Goal: Task Accomplishment & Management: Manage account settings

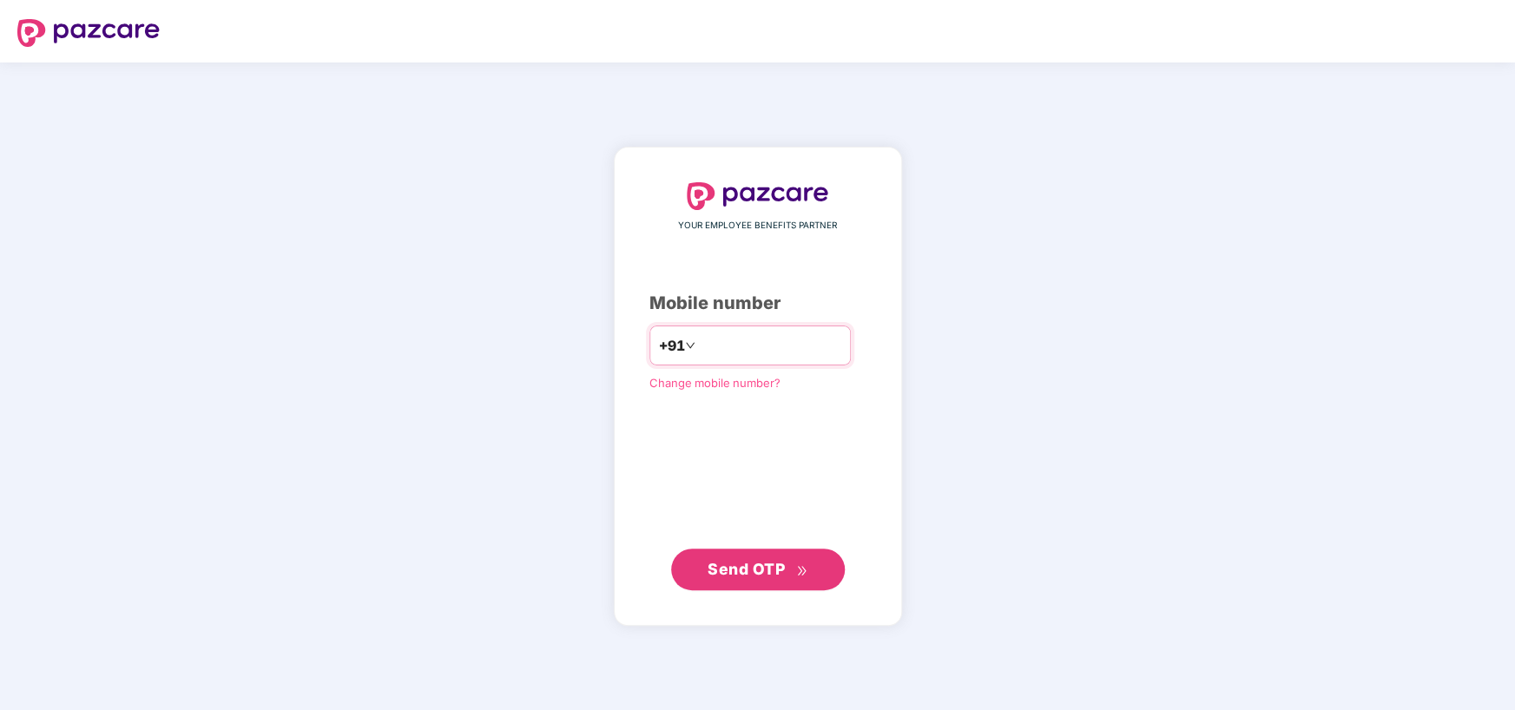
type input "*"
click at [699, 341] on input "*********" at bounding box center [770, 346] width 142 height 28
type input "**********"
click at [727, 564] on span "Send OTP" at bounding box center [745, 568] width 77 height 18
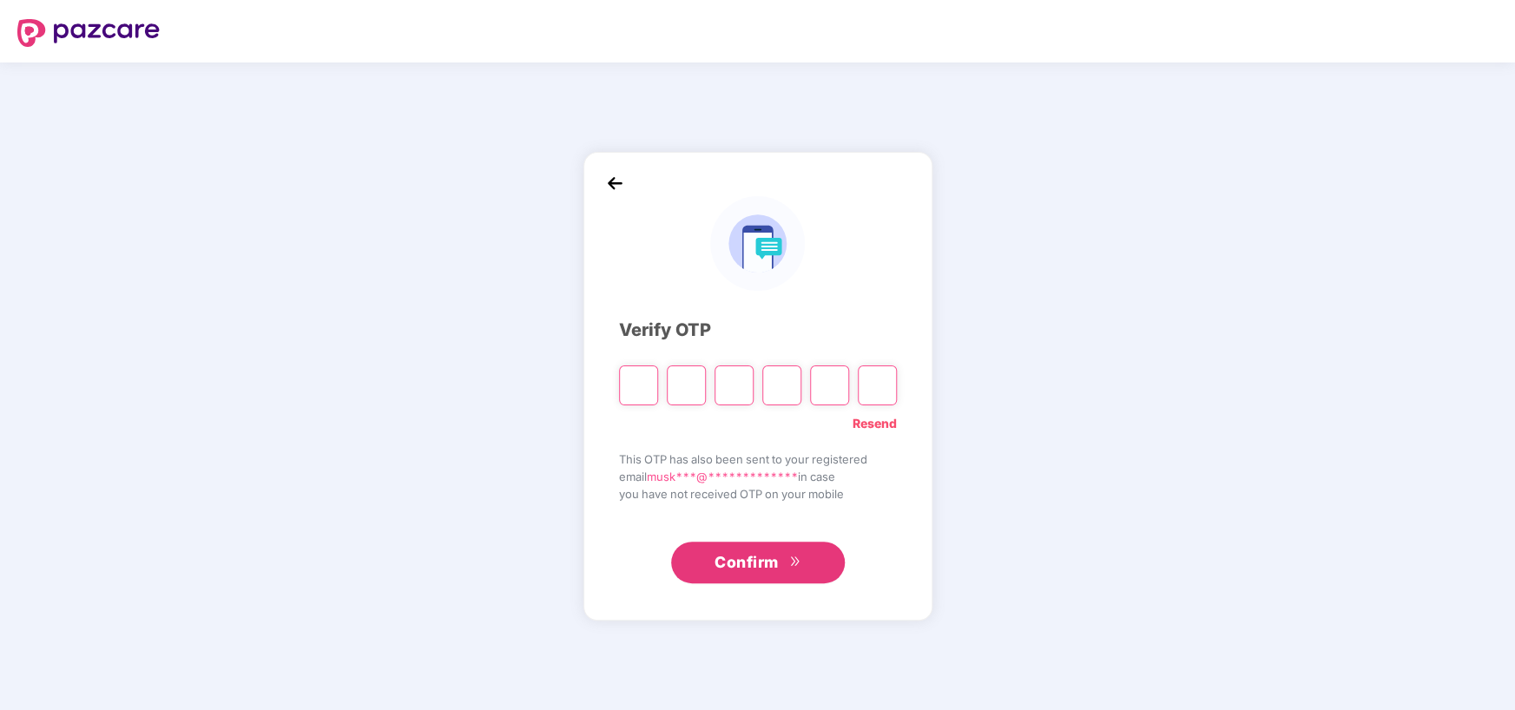
type input "*"
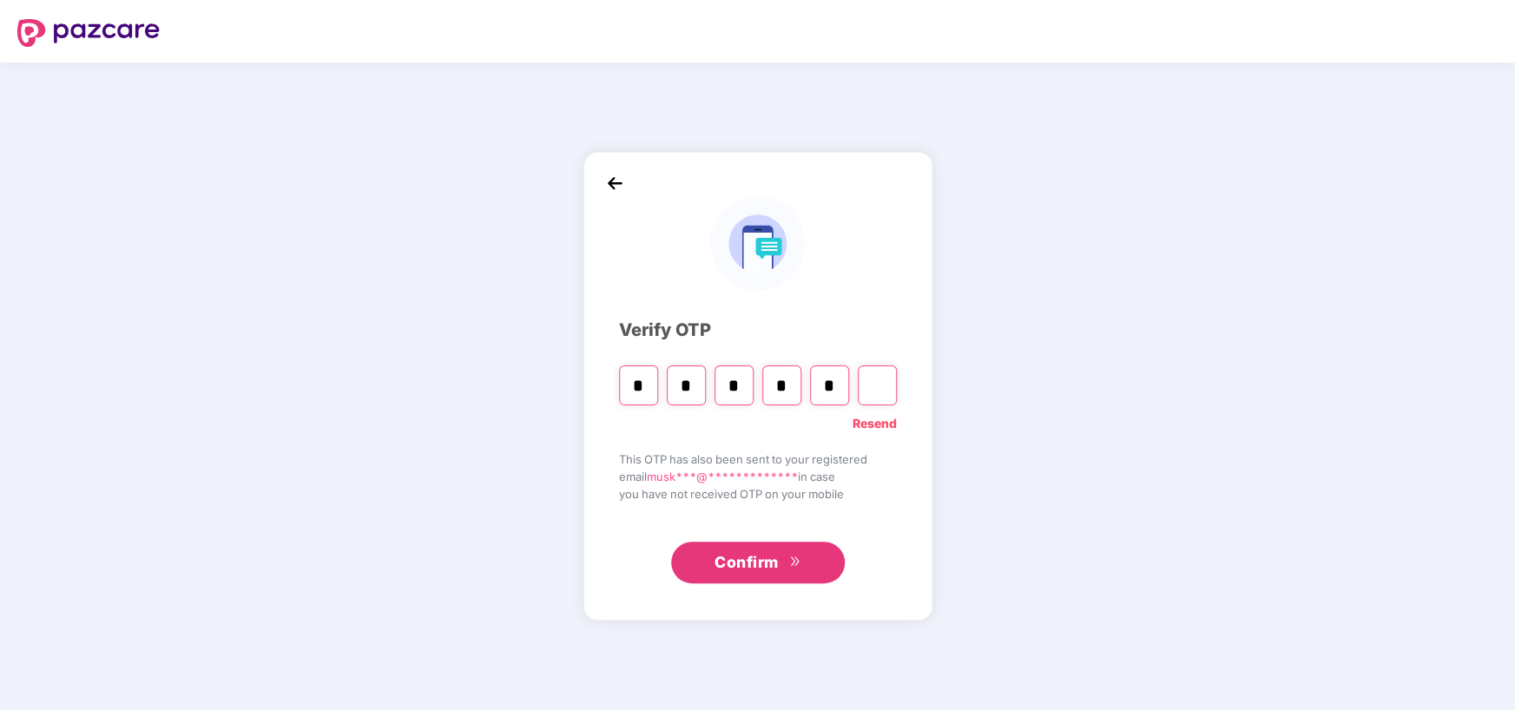
type input "*"
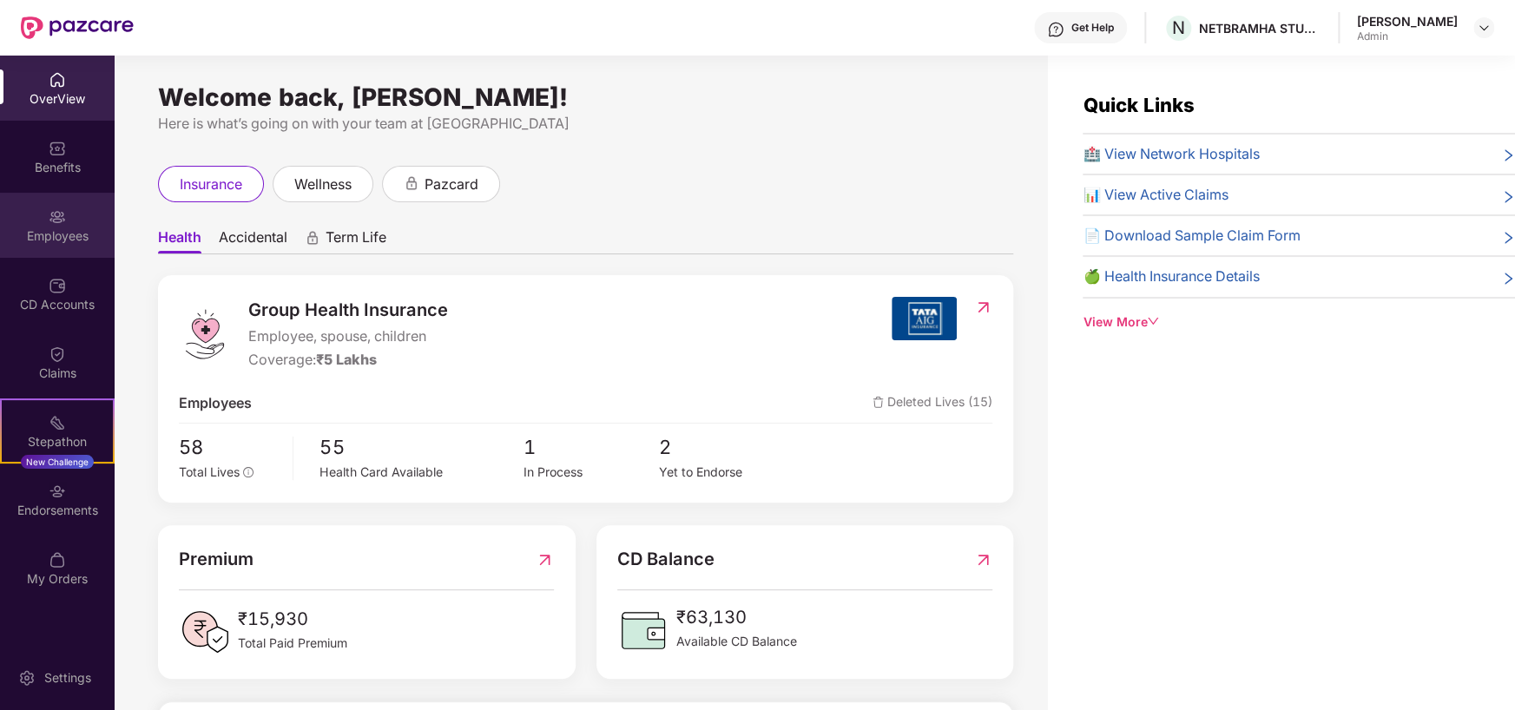
click at [69, 215] on div "Employees" at bounding box center [57, 225] width 115 height 65
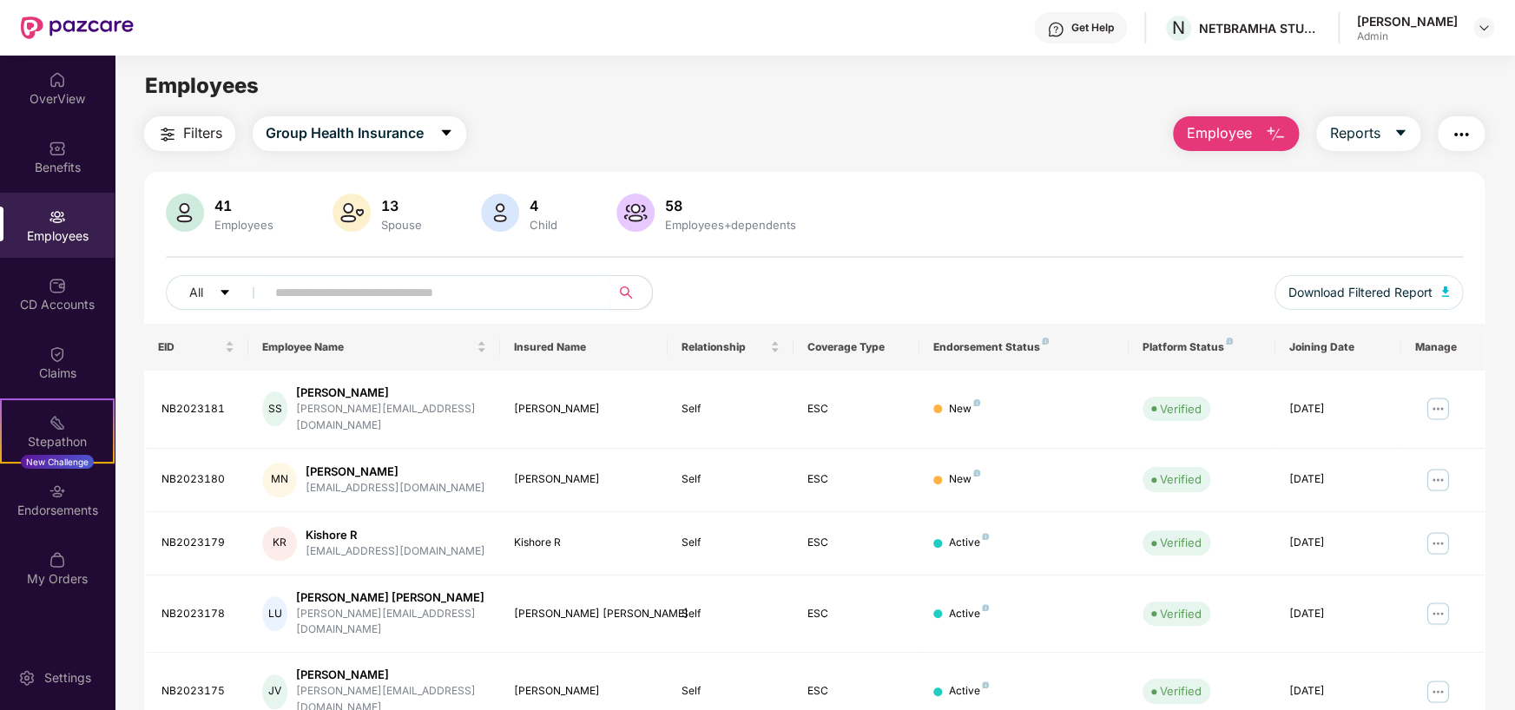
click at [1212, 135] on span "Employee" at bounding box center [1218, 133] width 65 height 22
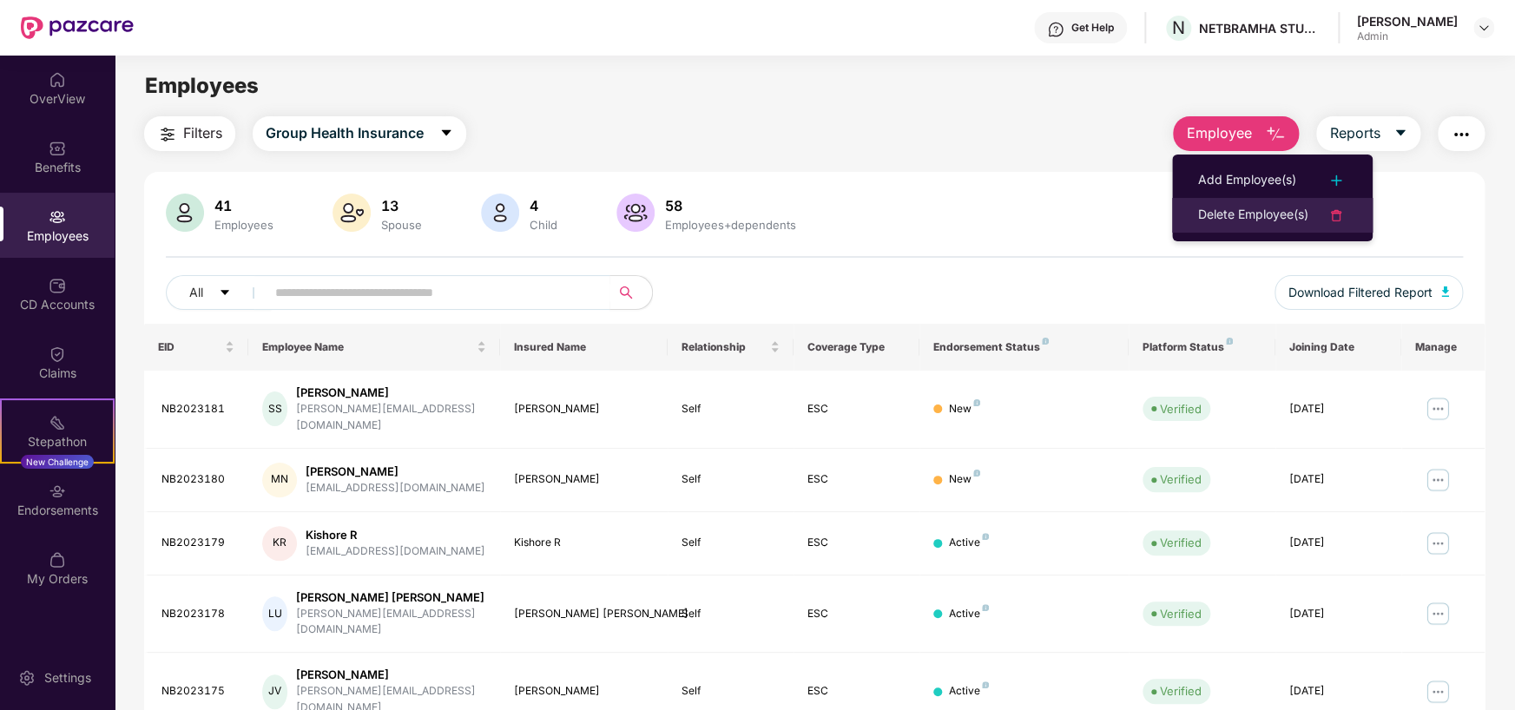
click at [1230, 207] on div "Delete Employee(s)" at bounding box center [1253, 215] width 110 height 21
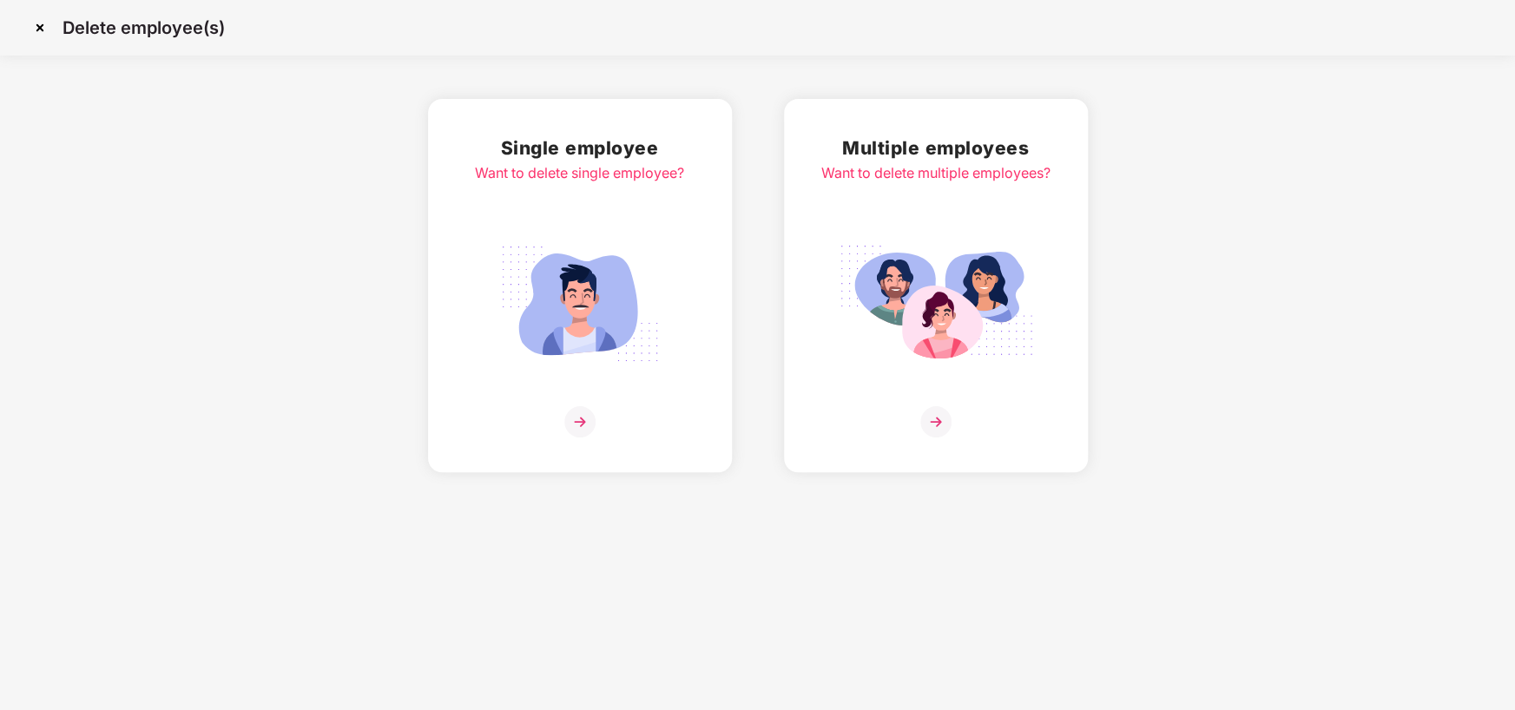
click at [590, 397] on div "Single employee Want to delete single employee?" at bounding box center [579, 286] width 209 height 304
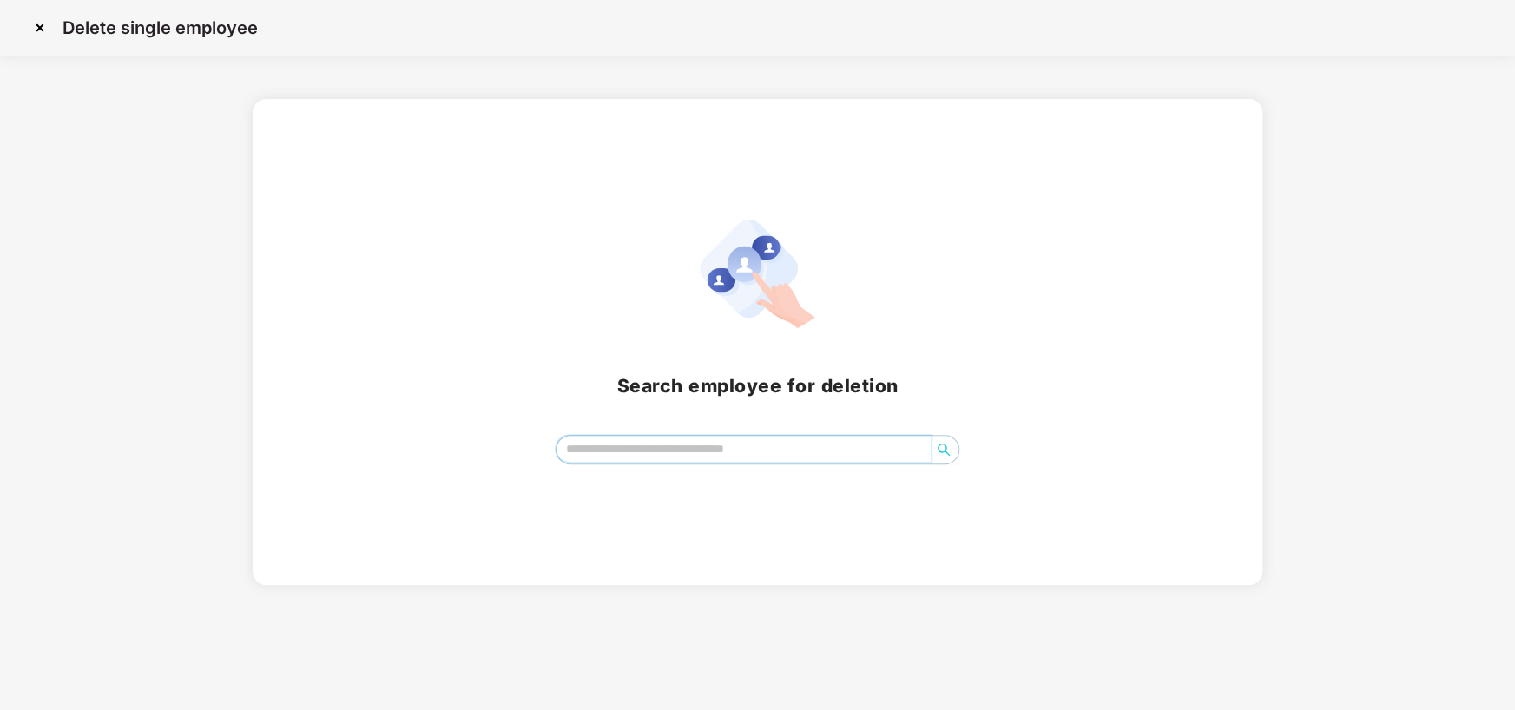
click at [653, 450] on input "search" at bounding box center [743, 449] width 374 height 26
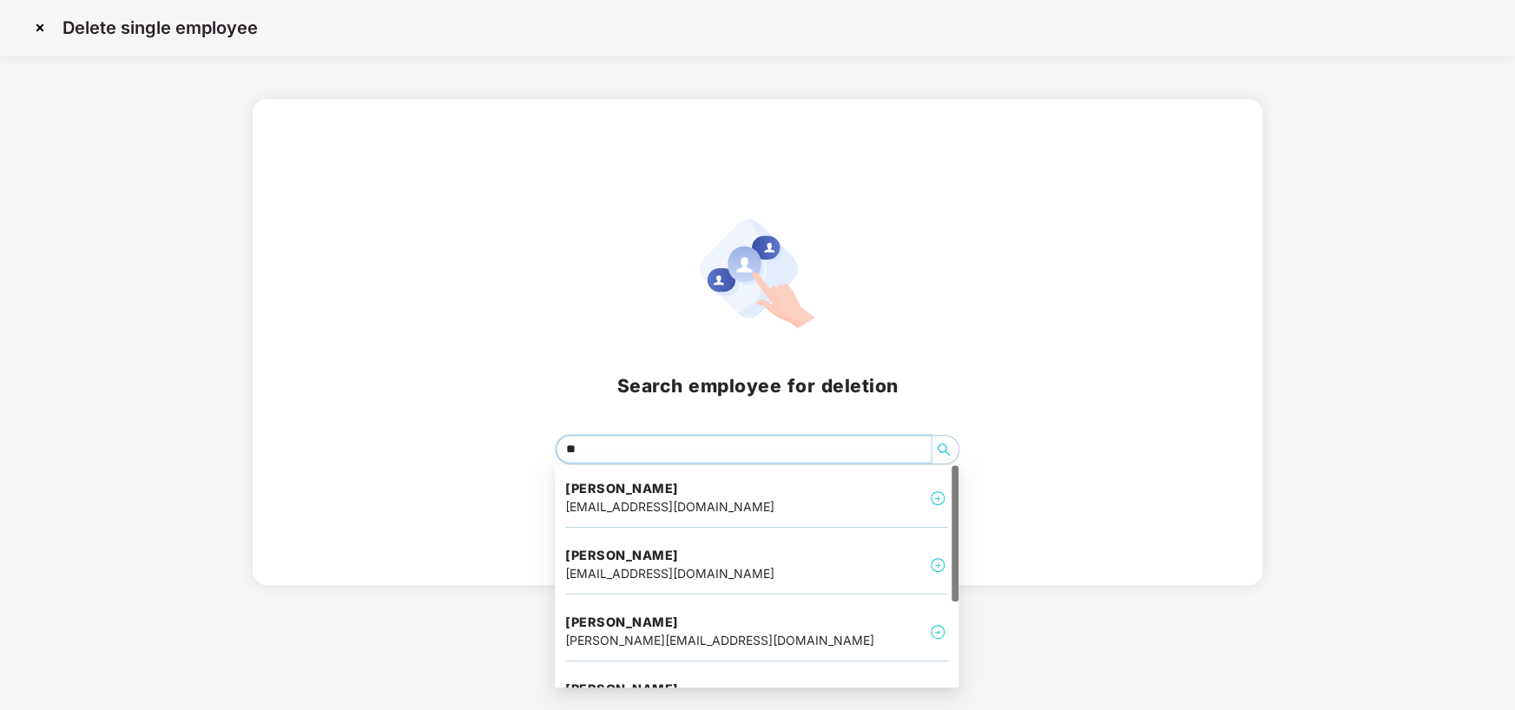
type input "***"
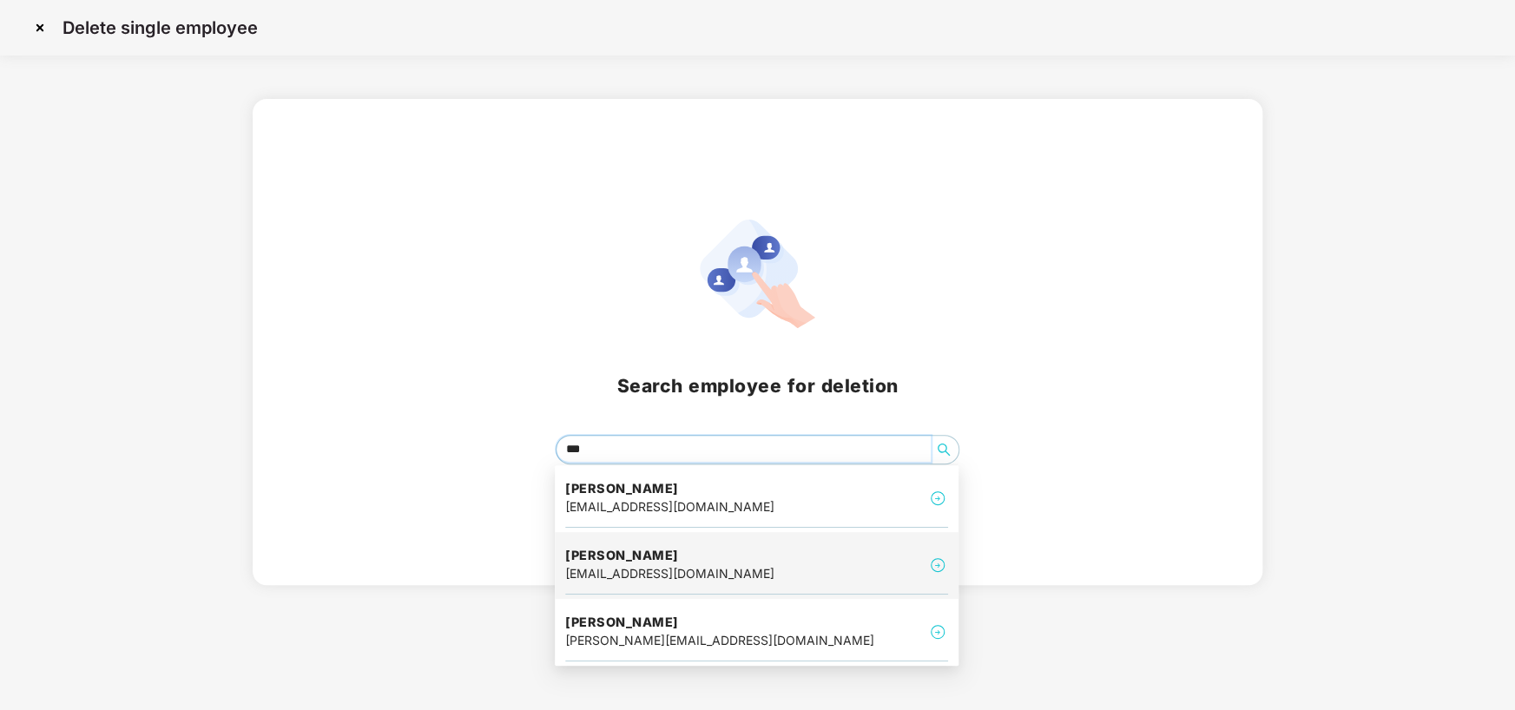
click at [659, 565] on div "[EMAIL_ADDRESS][DOMAIN_NAME]" at bounding box center [669, 573] width 209 height 19
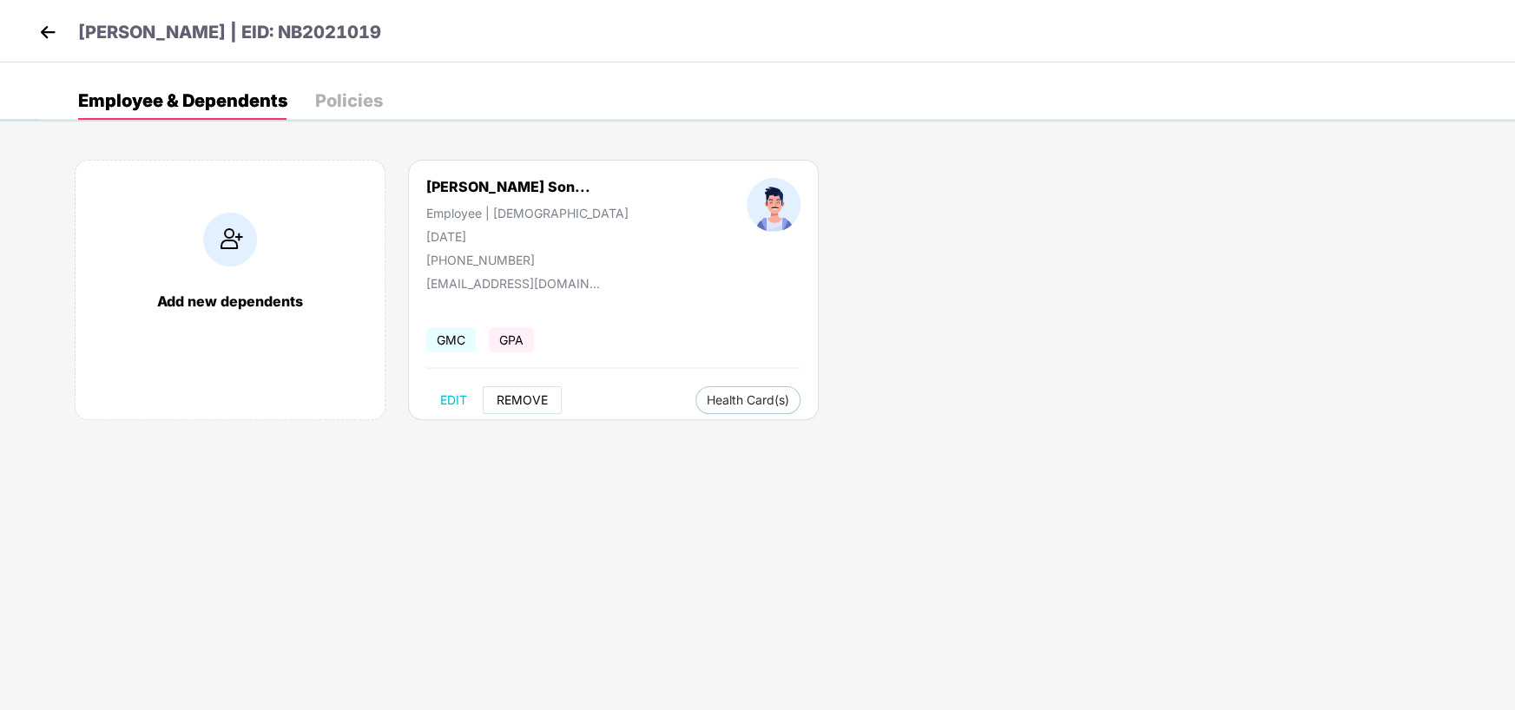
click at [518, 397] on span "REMOVE" at bounding box center [521, 400] width 51 height 14
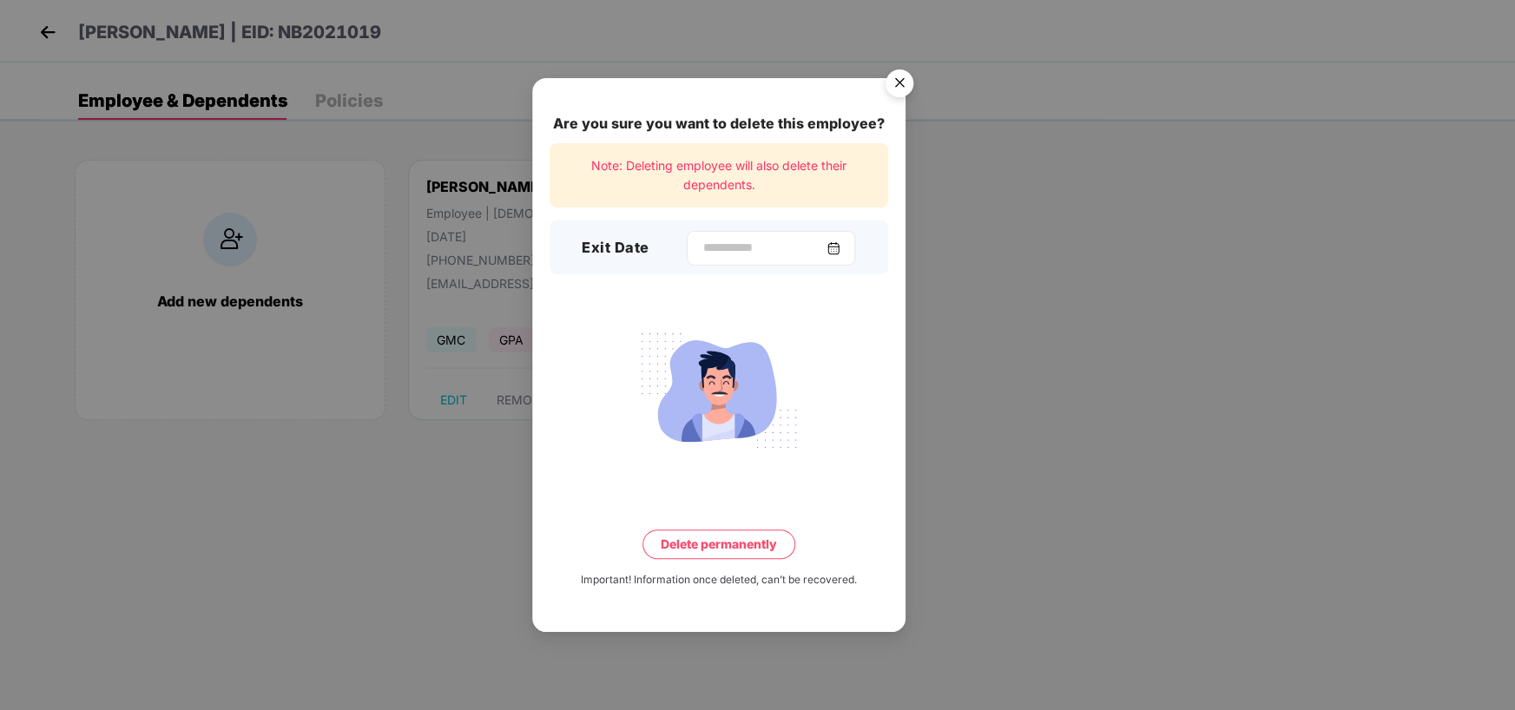
click at [846, 239] on div at bounding box center [771, 248] width 168 height 35
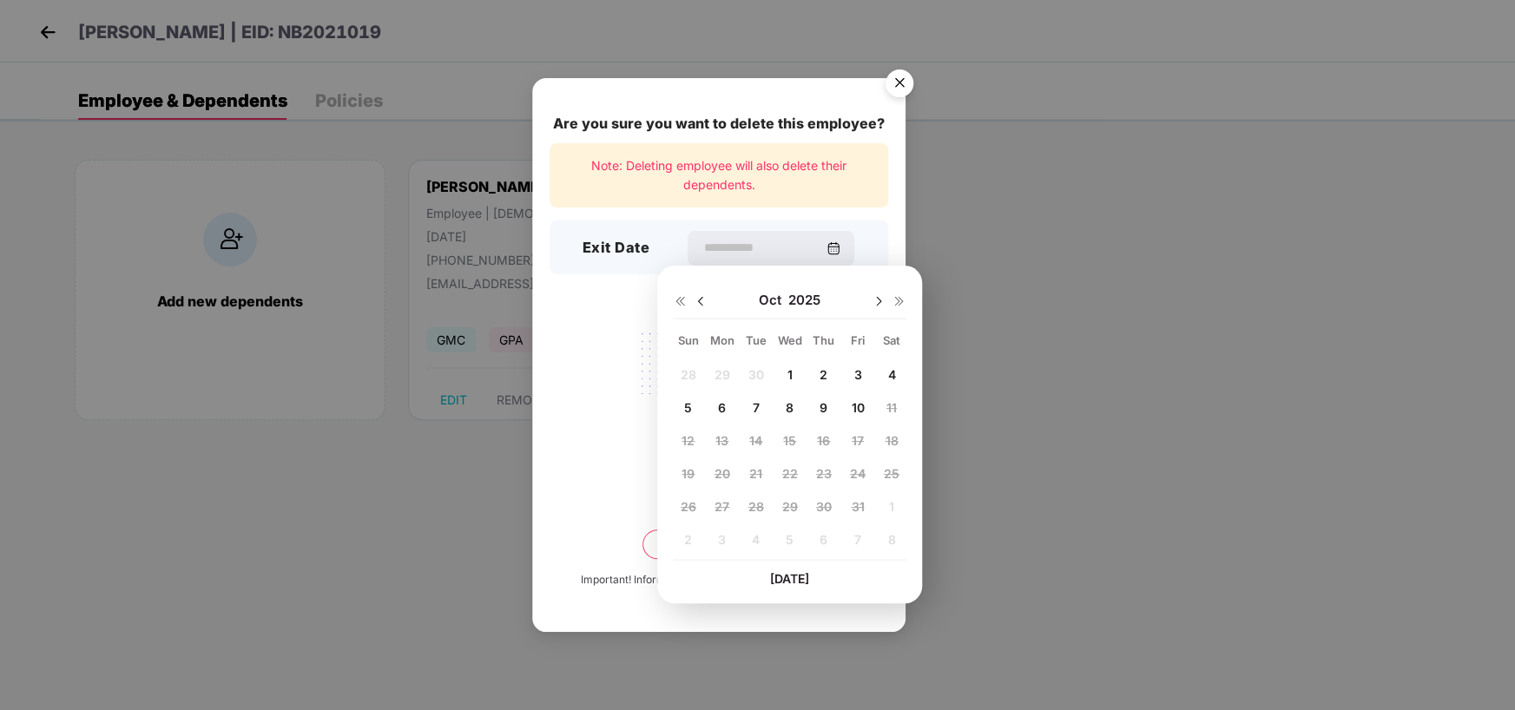
click at [854, 398] on div "10" at bounding box center [858, 407] width 26 height 26
type input "**********"
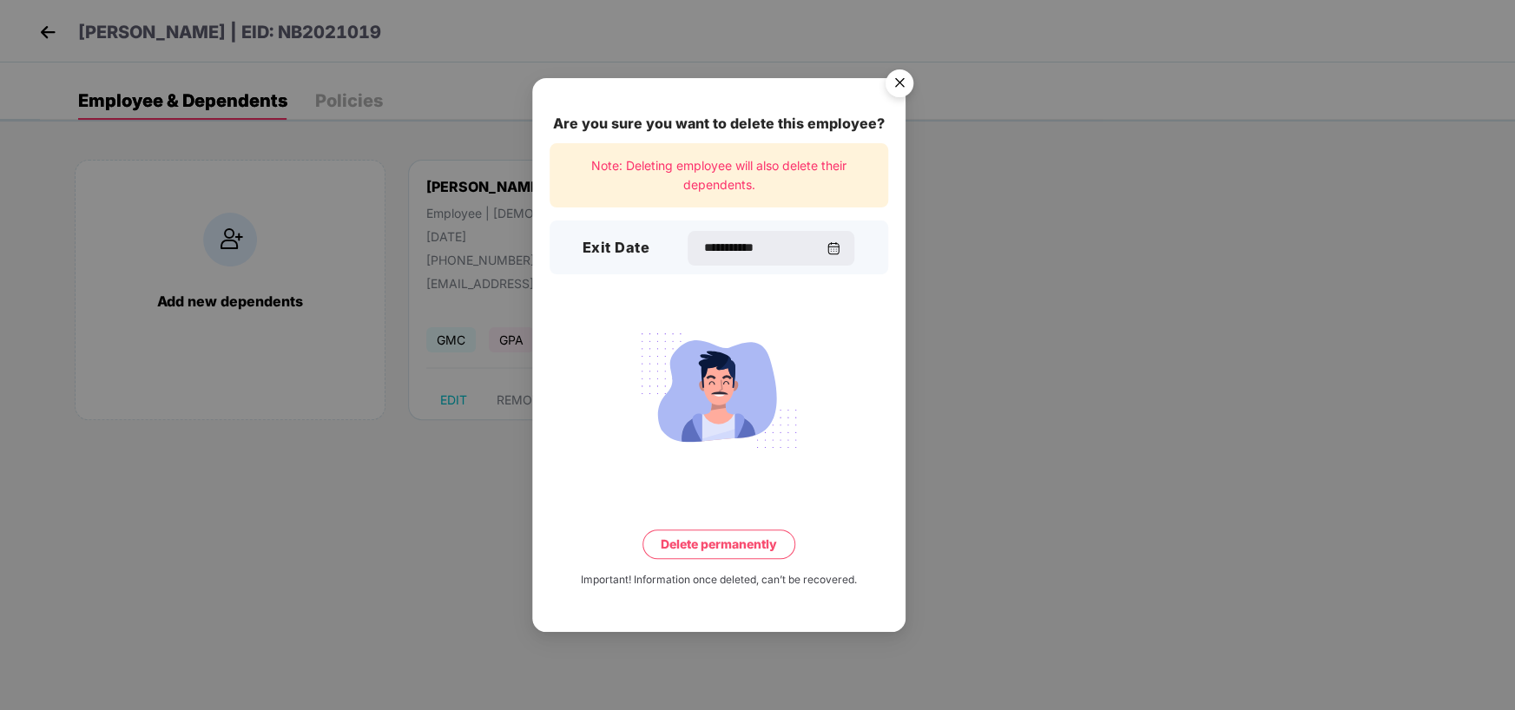
click at [738, 541] on button "Delete permanently" at bounding box center [718, 544] width 153 height 30
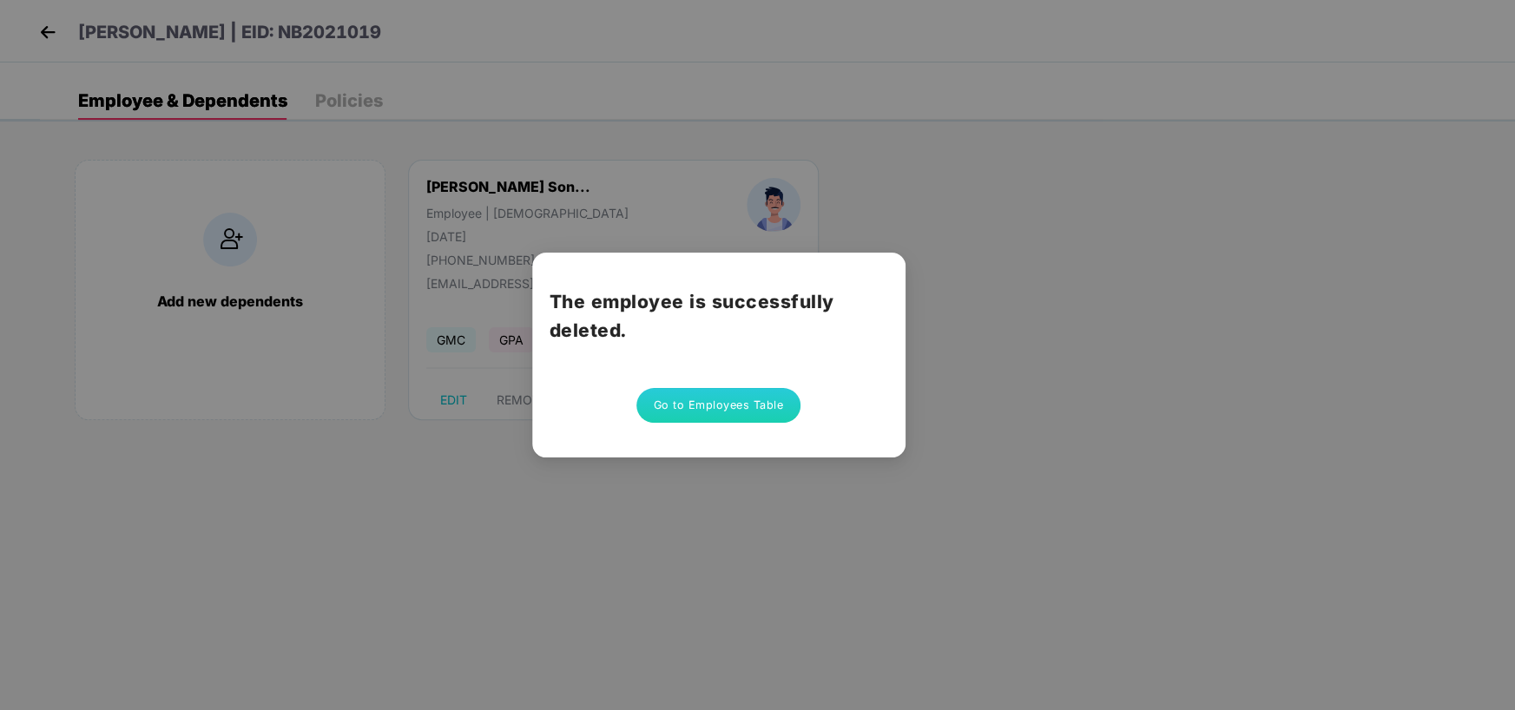
click at [754, 408] on button "Go to Employees Table" at bounding box center [718, 405] width 165 height 35
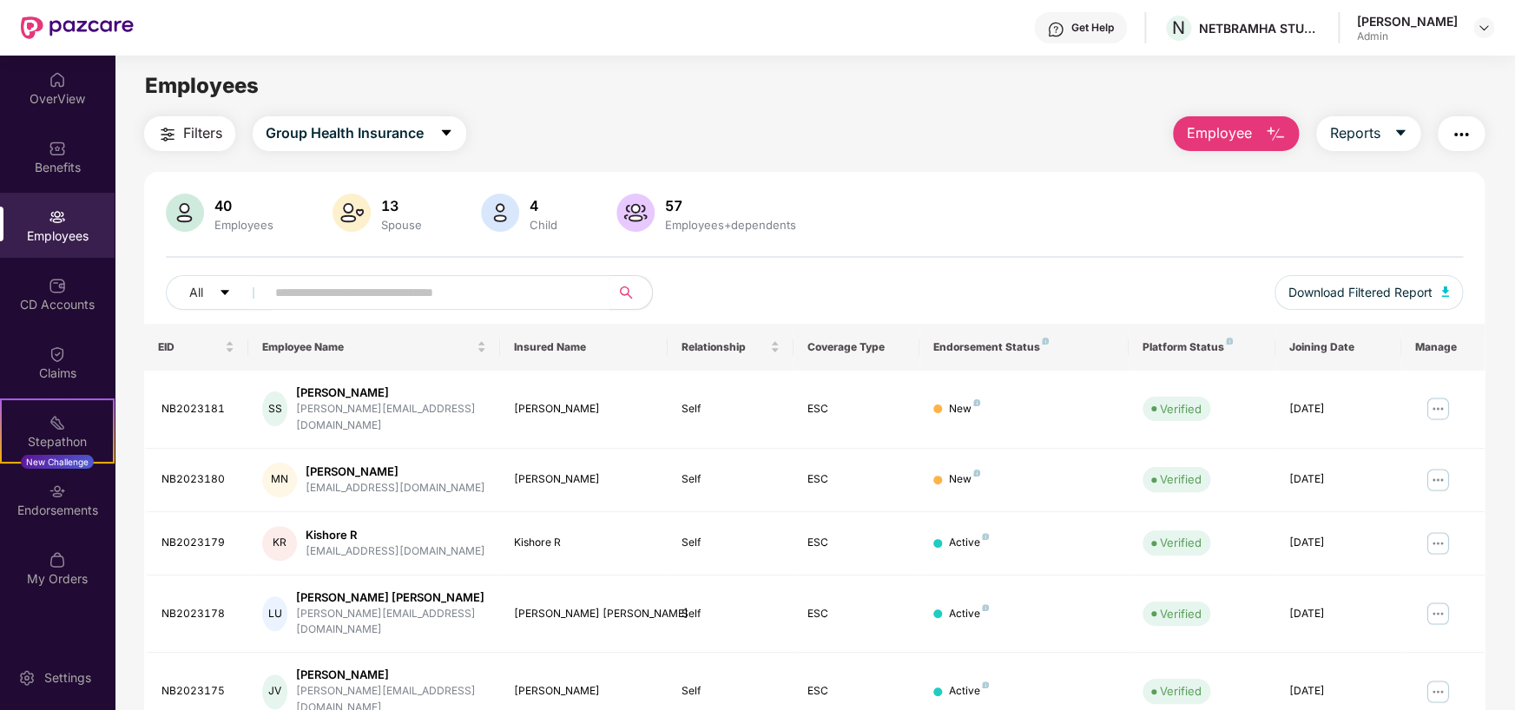
click at [1207, 127] on span "Employee" at bounding box center [1218, 133] width 65 height 22
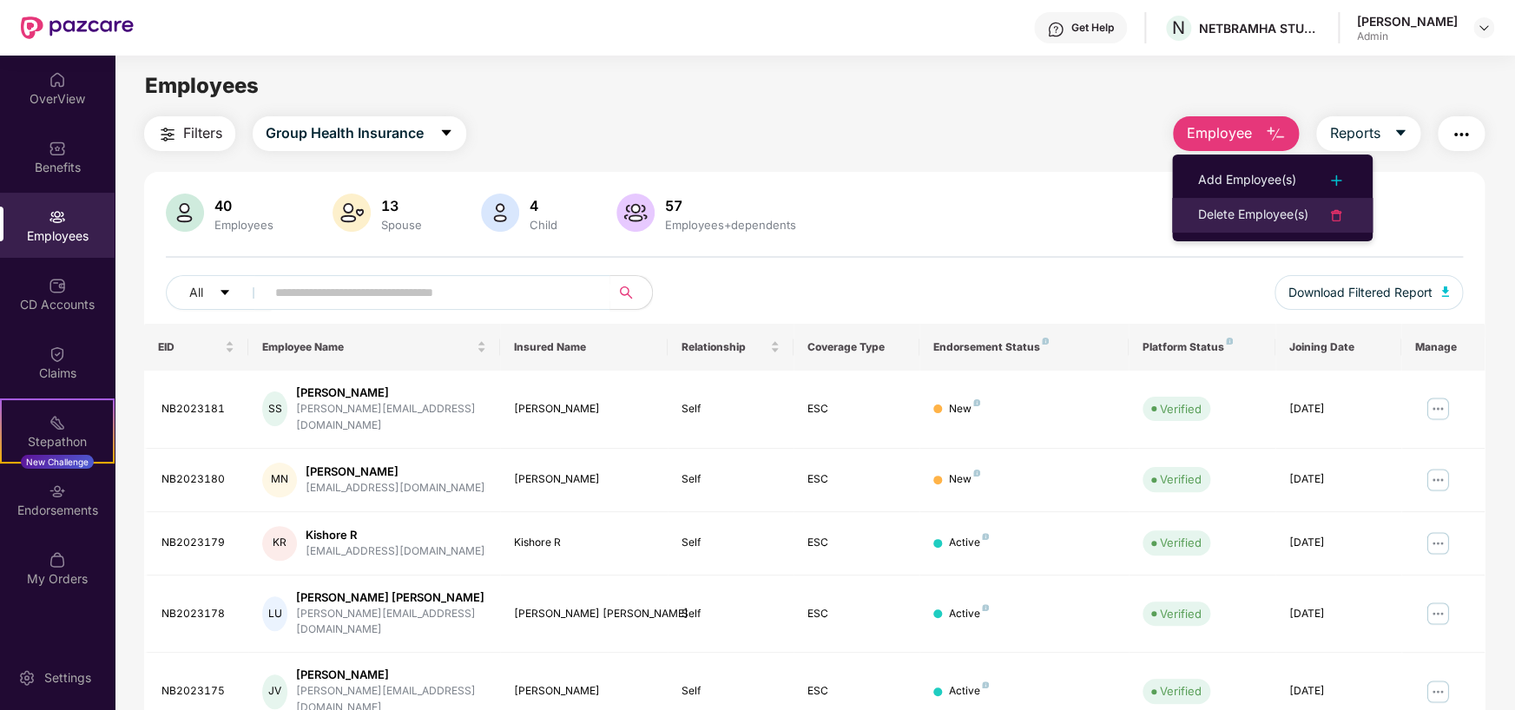
click at [1221, 217] on div "Delete Employee(s)" at bounding box center [1253, 215] width 110 height 21
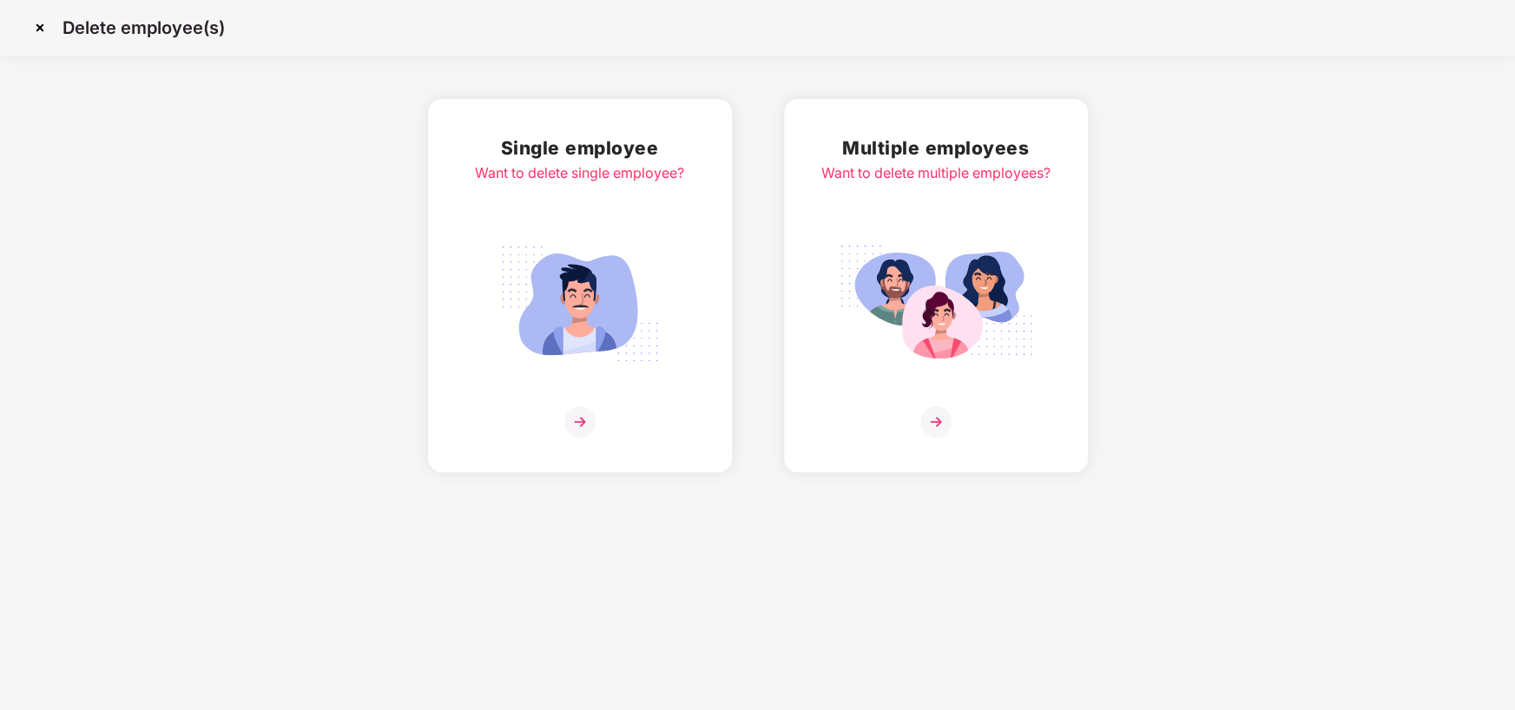
click at [591, 418] on img at bounding box center [579, 421] width 31 height 31
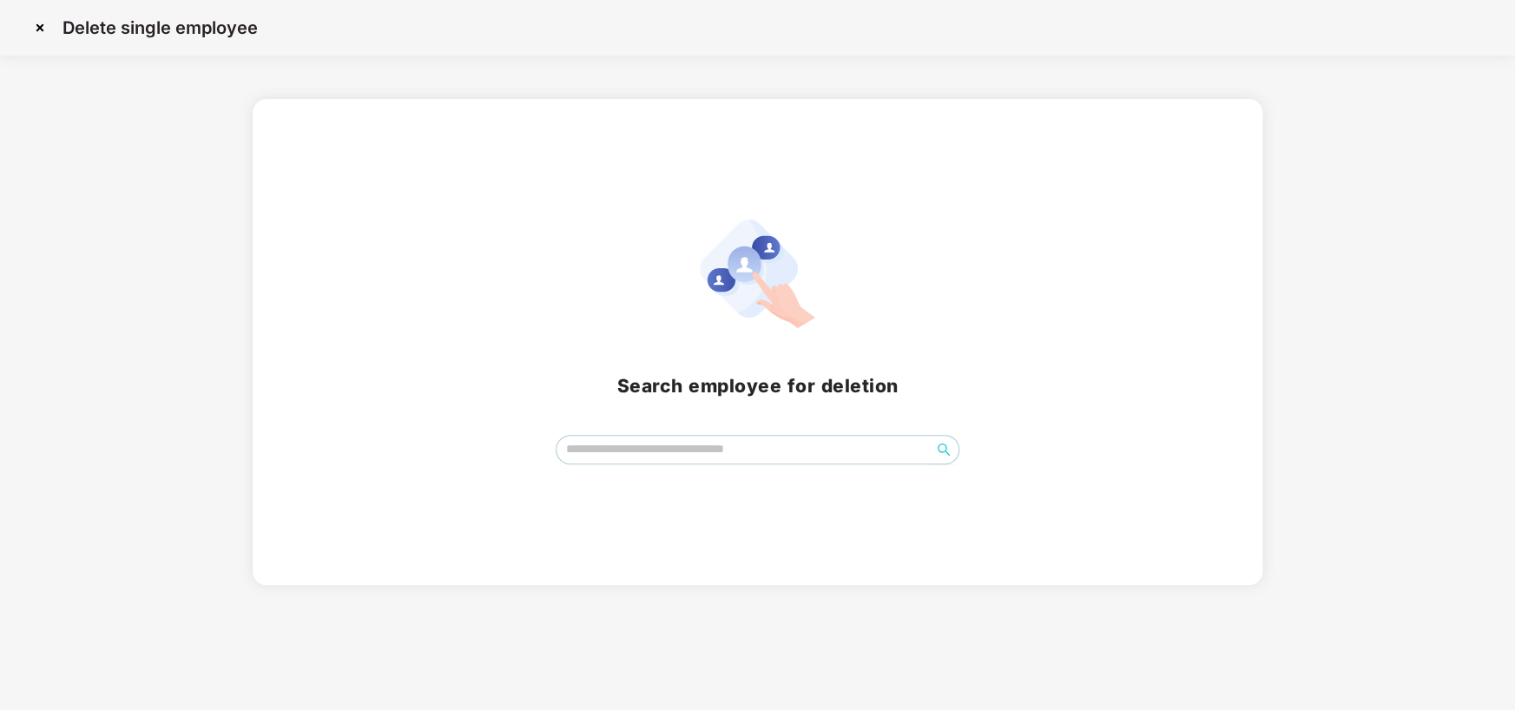
click at [660, 464] on span at bounding box center [758, 450] width 404 height 30
click at [664, 454] on input "search" at bounding box center [743, 449] width 374 height 26
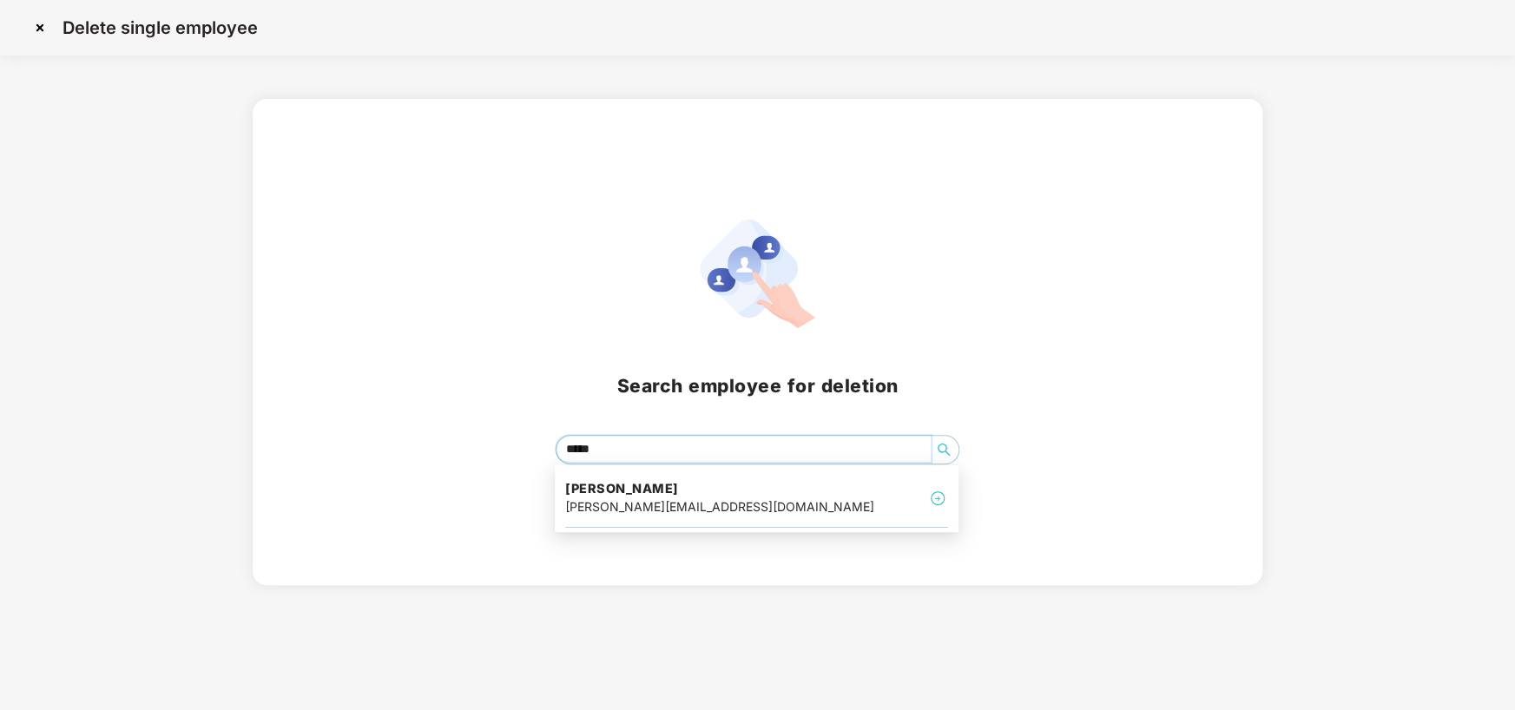
type input "******"
click at [665, 511] on div "[PERSON_NAME][EMAIL_ADDRESS][DOMAIN_NAME]" at bounding box center [719, 506] width 309 height 19
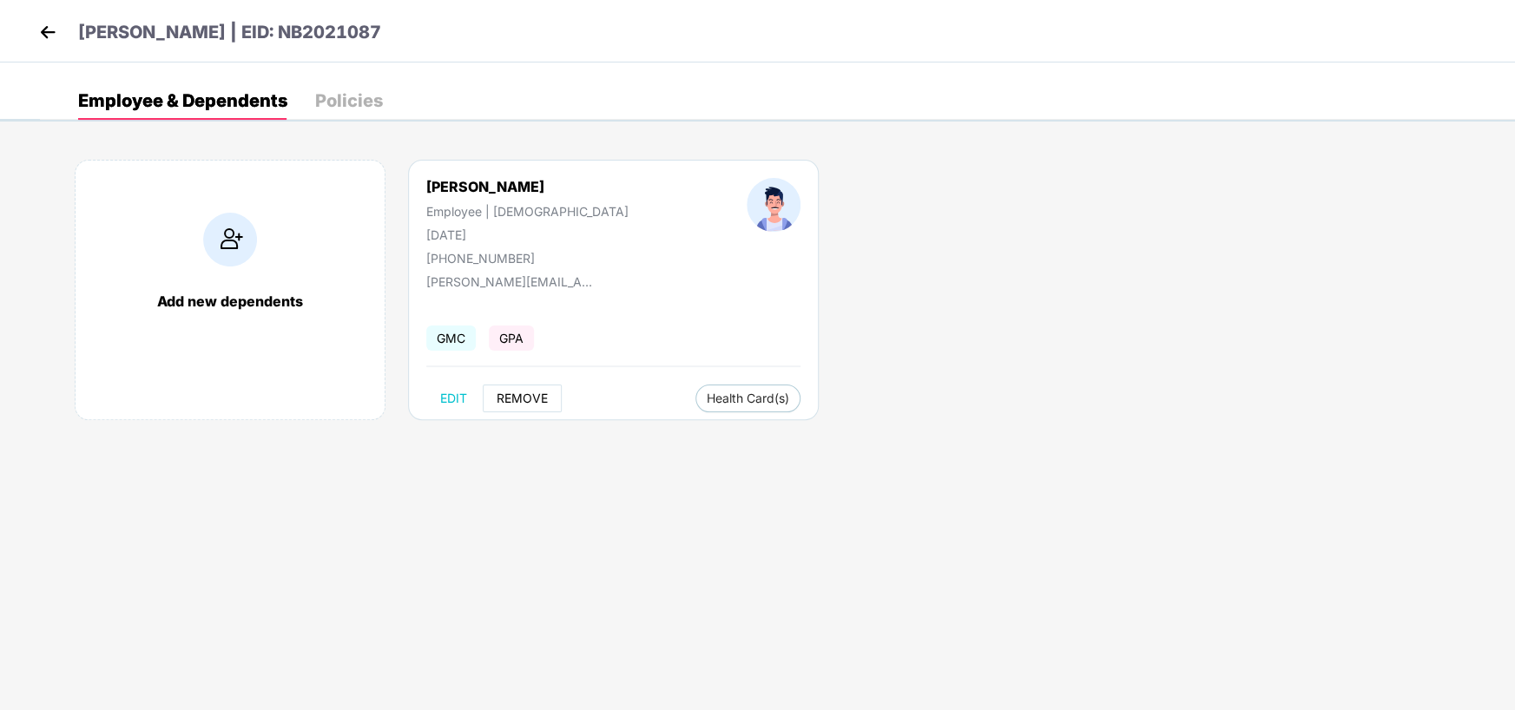
click at [526, 399] on span "REMOVE" at bounding box center [521, 398] width 51 height 14
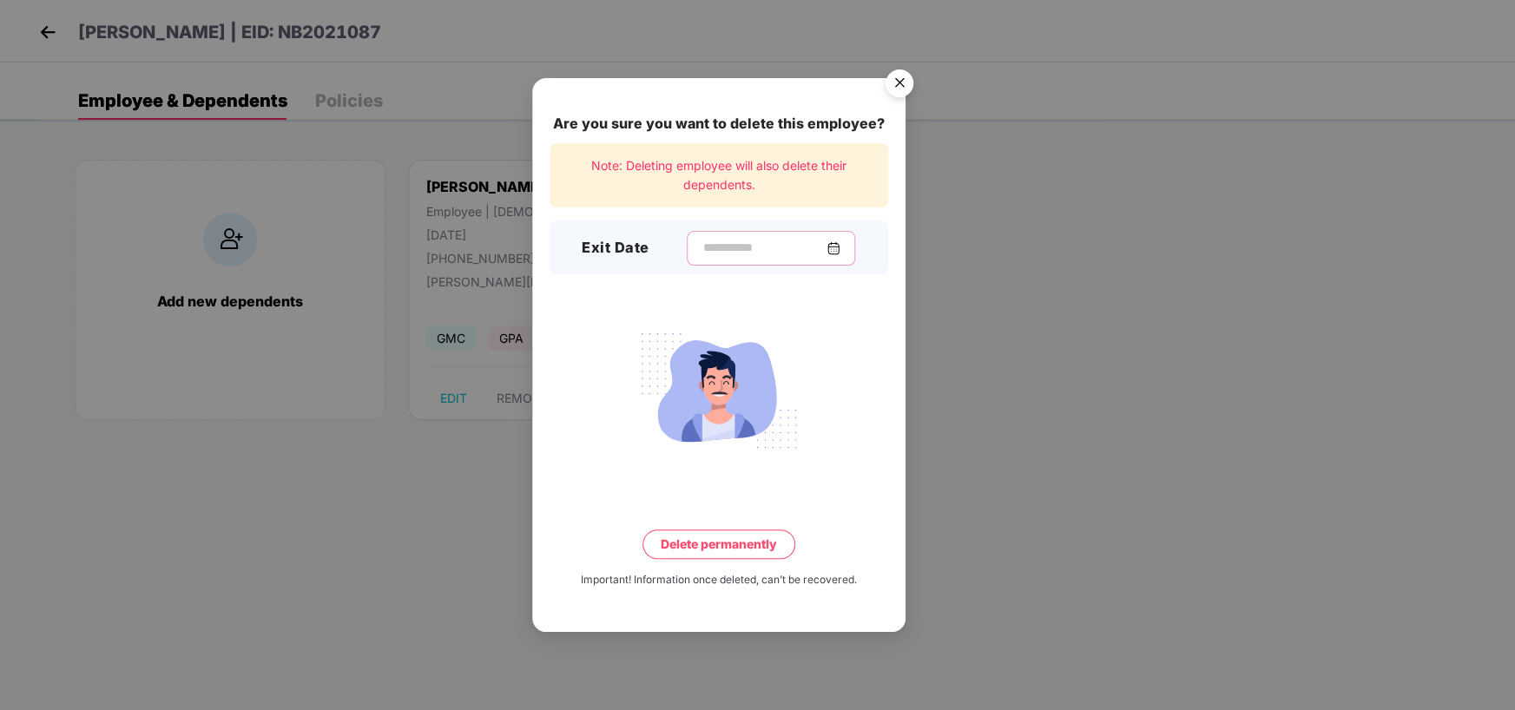
click at [825, 244] on input at bounding box center [763, 248] width 125 height 18
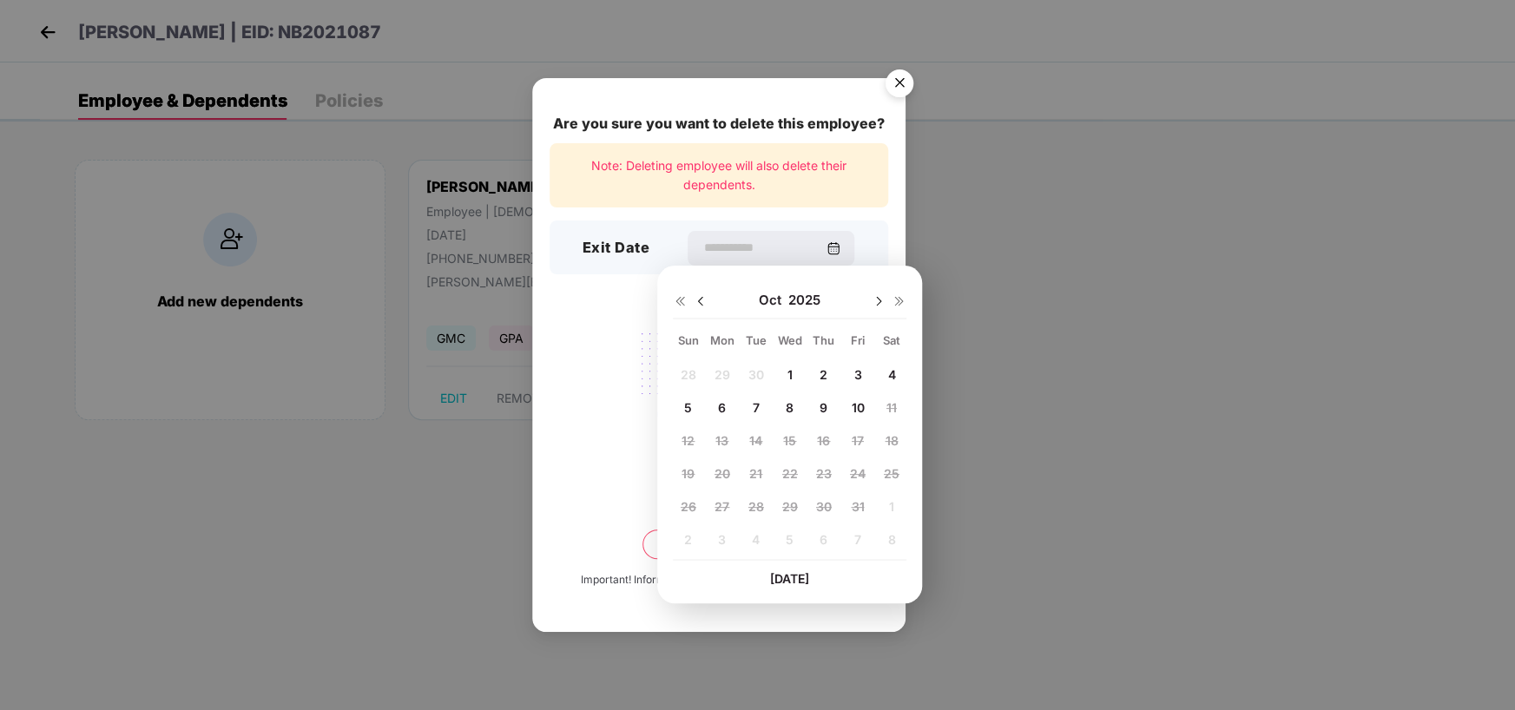
click at [862, 405] on span "10" at bounding box center [857, 407] width 13 height 15
type input "**********"
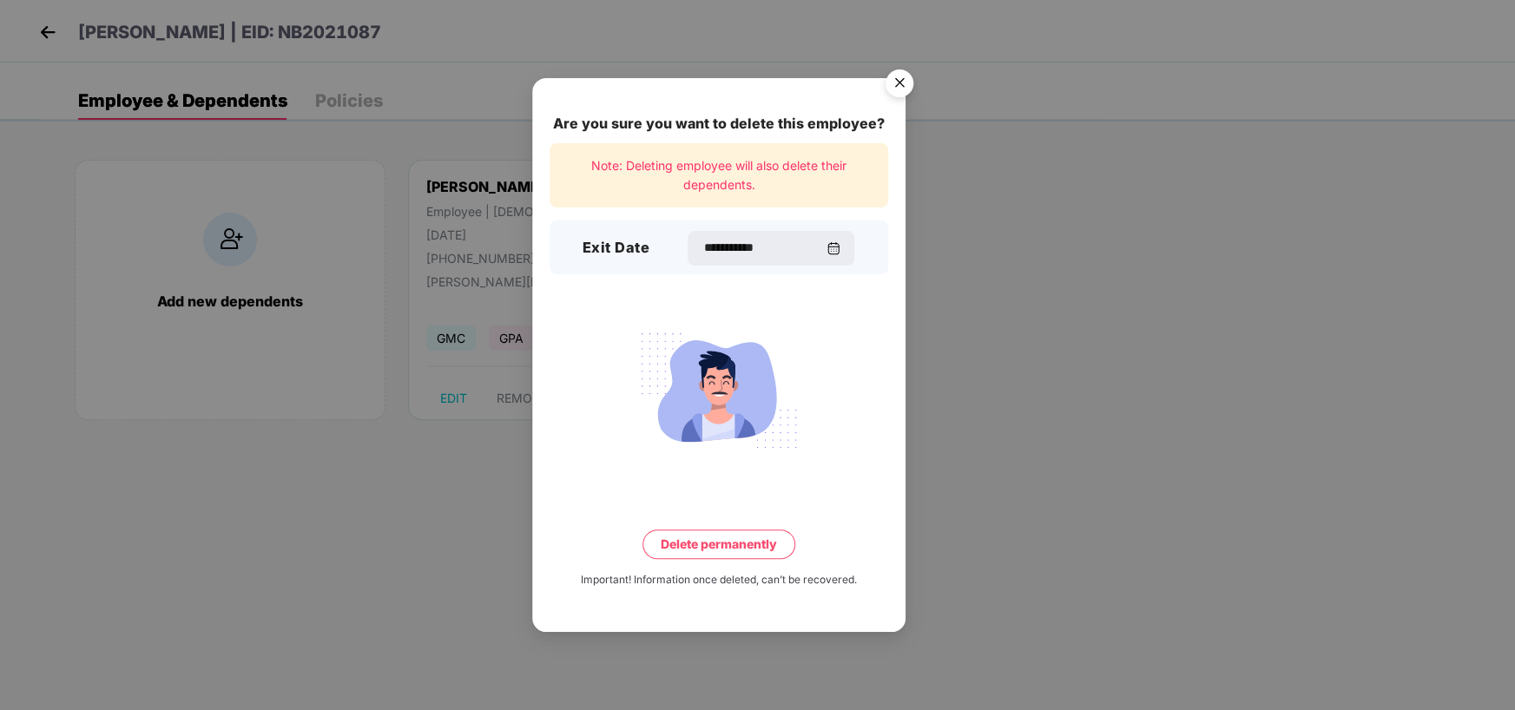
click at [740, 544] on button "Delete permanently" at bounding box center [718, 544] width 153 height 30
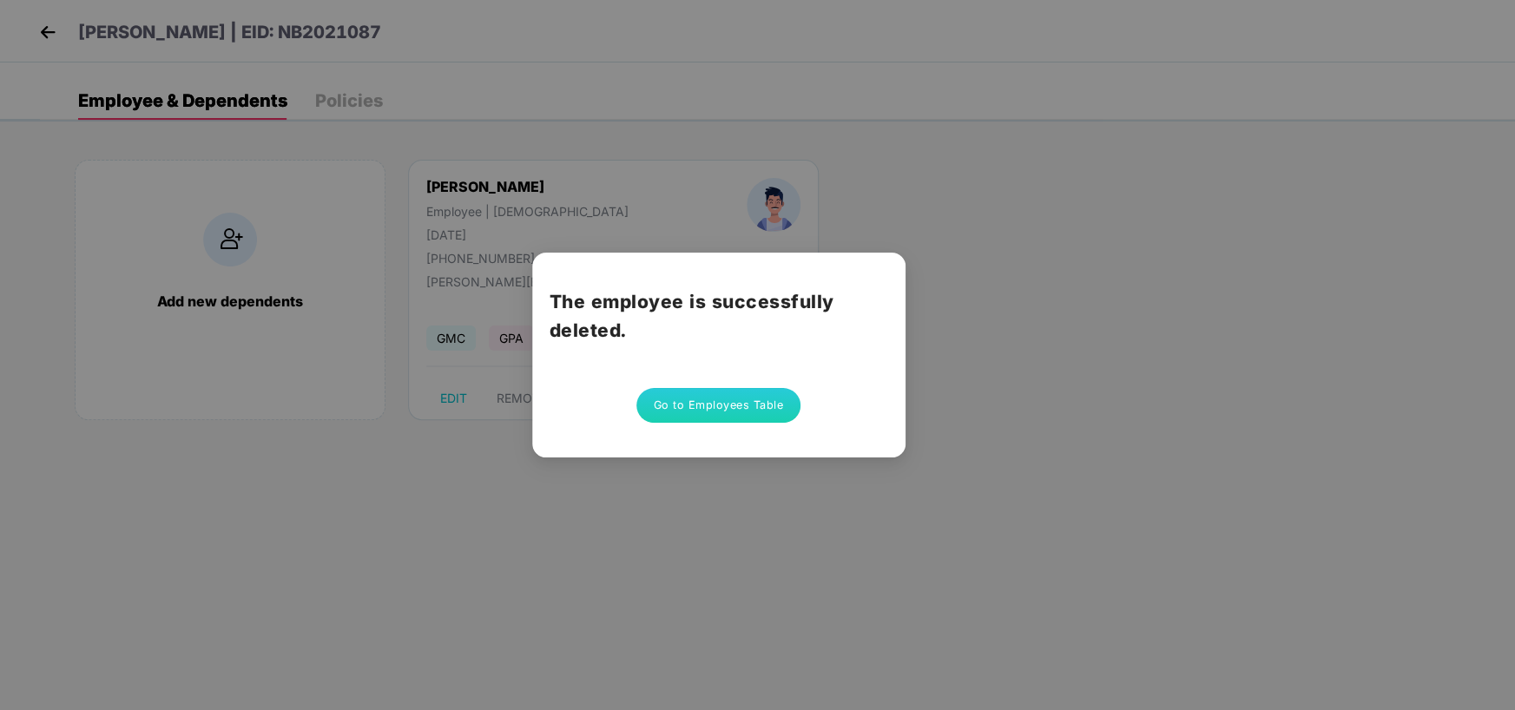
click at [760, 408] on button "Go to Employees Table" at bounding box center [718, 405] width 165 height 35
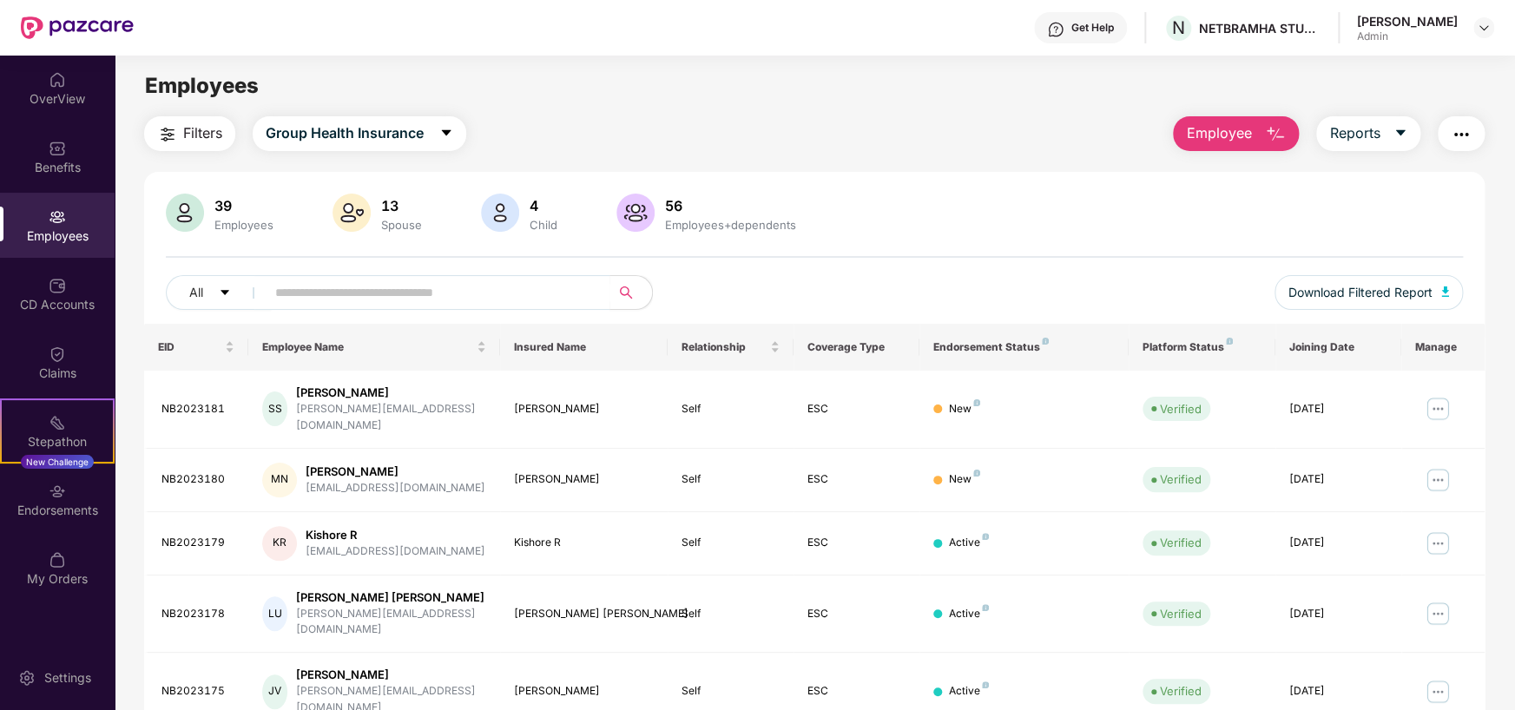
click at [1282, 135] on img "button" at bounding box center [1275, 134] width 21 height 21
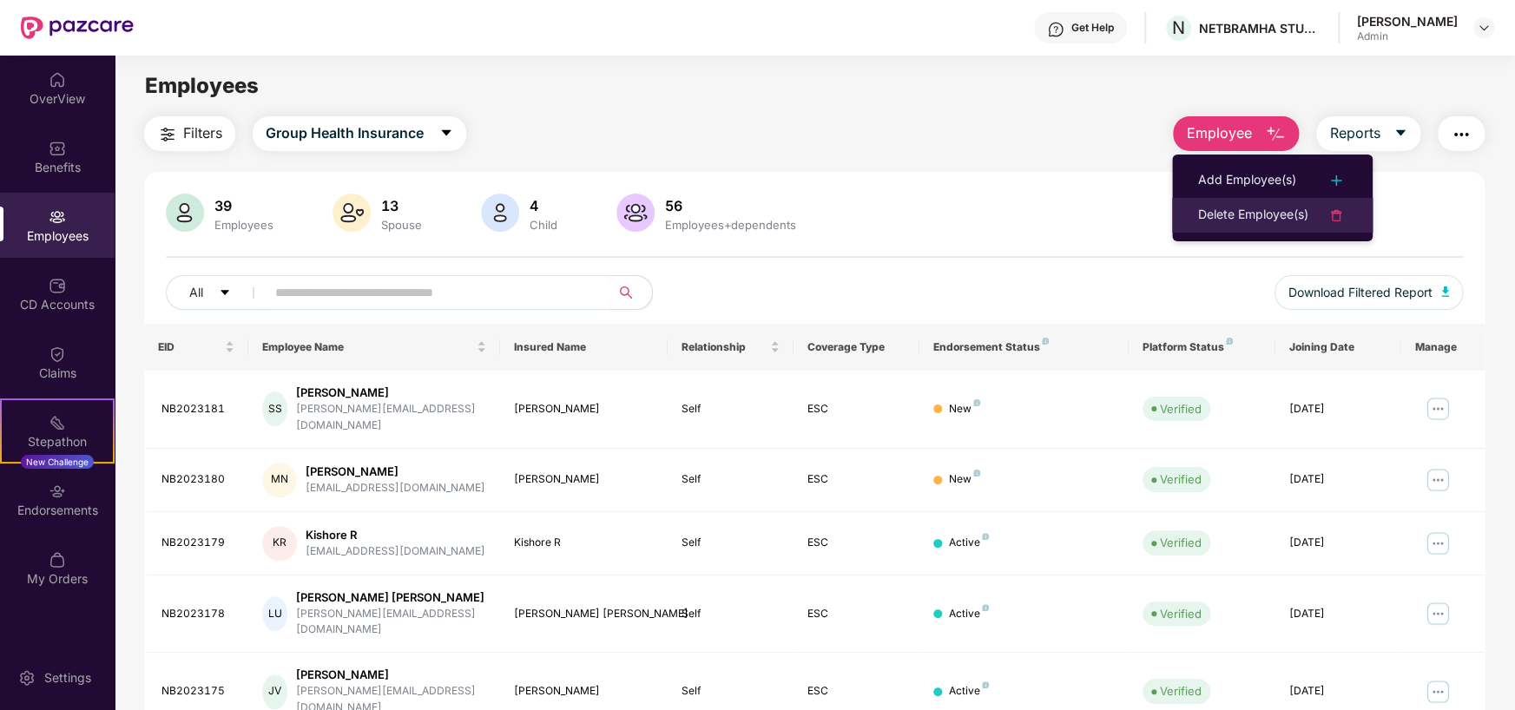
click at [1213, 211] on div "Delete Employee(s)" at bounding box center [1253, 215] width 110 height 21
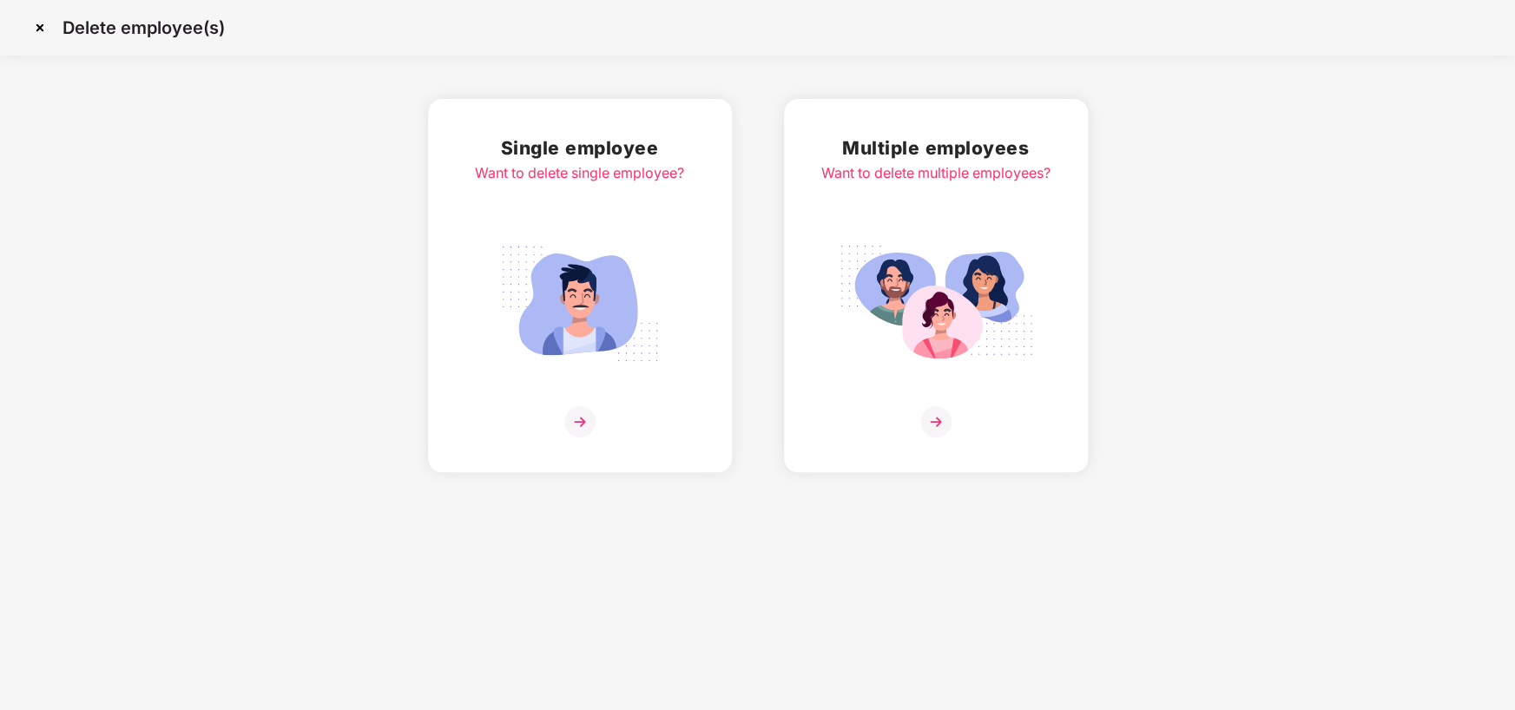
click at [448, 254] on div "Single employee Want to delete single employee?" at bounding box center [580, 285] width 304 height 373
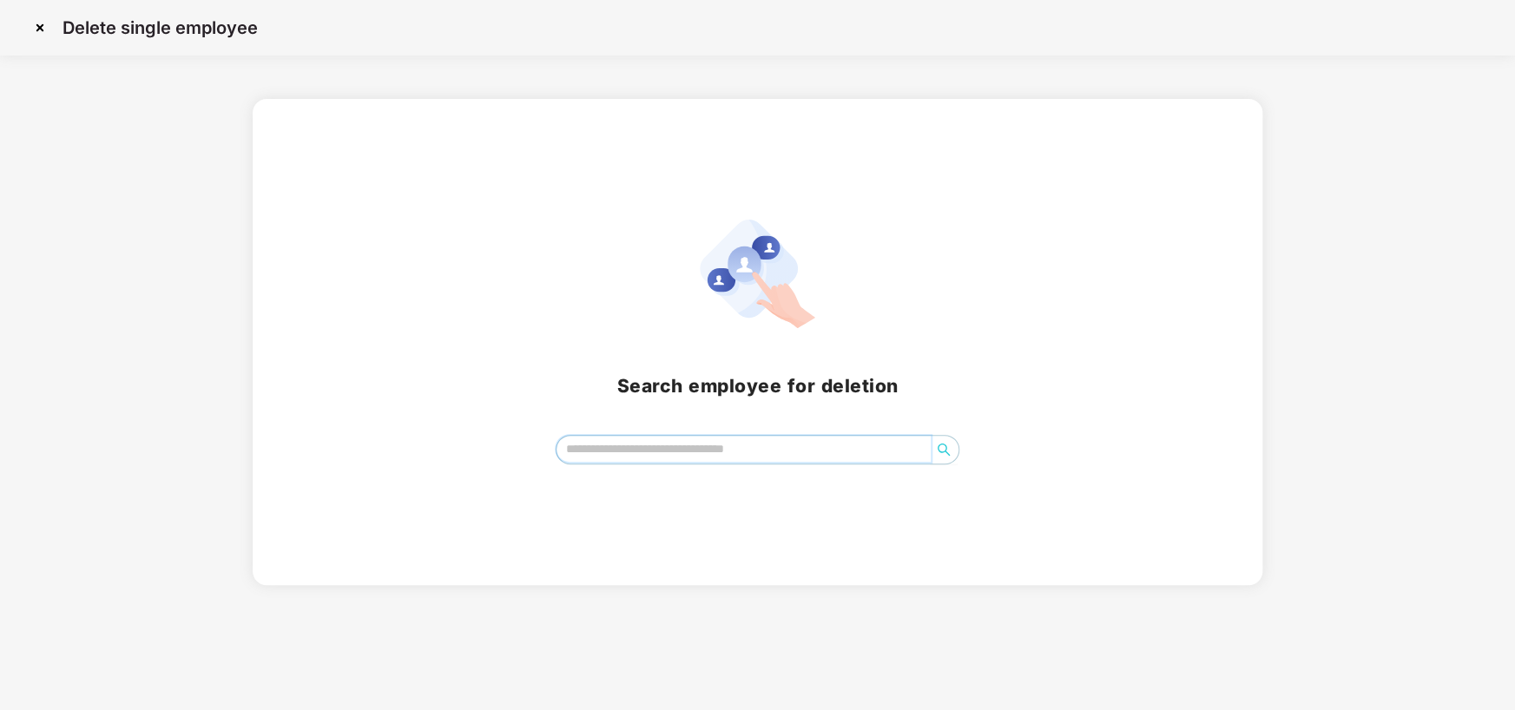
click at [702, 444] on input "search" at bounding box center [743, 449] width 374 height 26
type input "*"
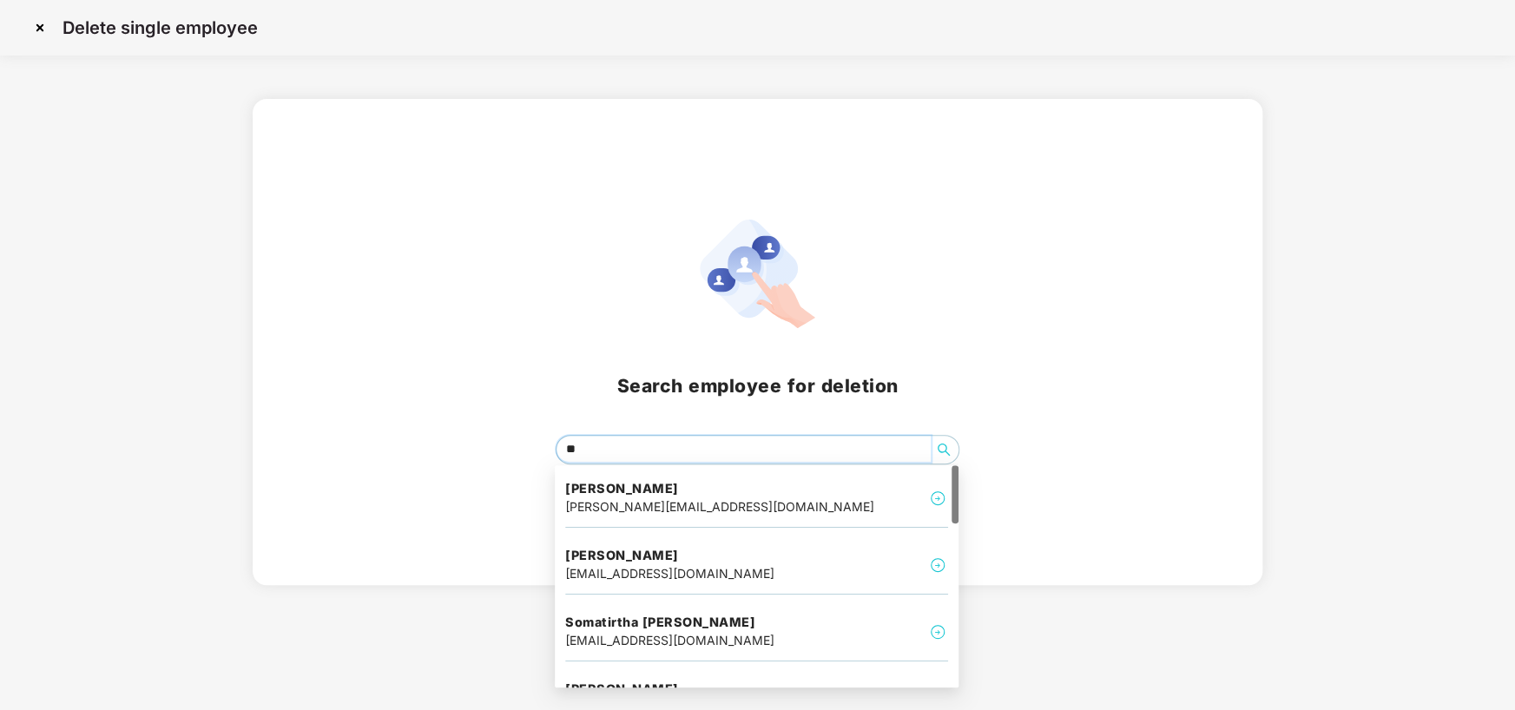
type input "*"
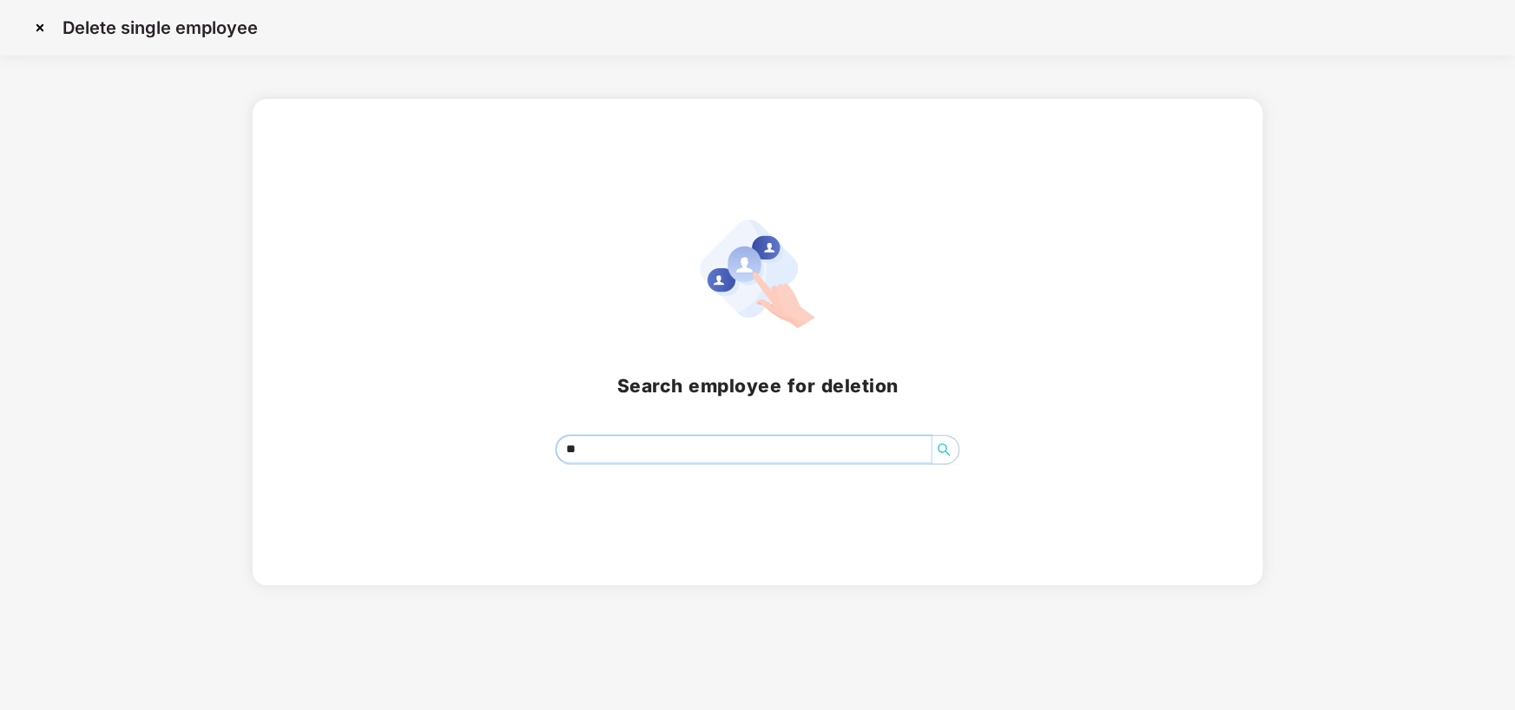
type input "*"
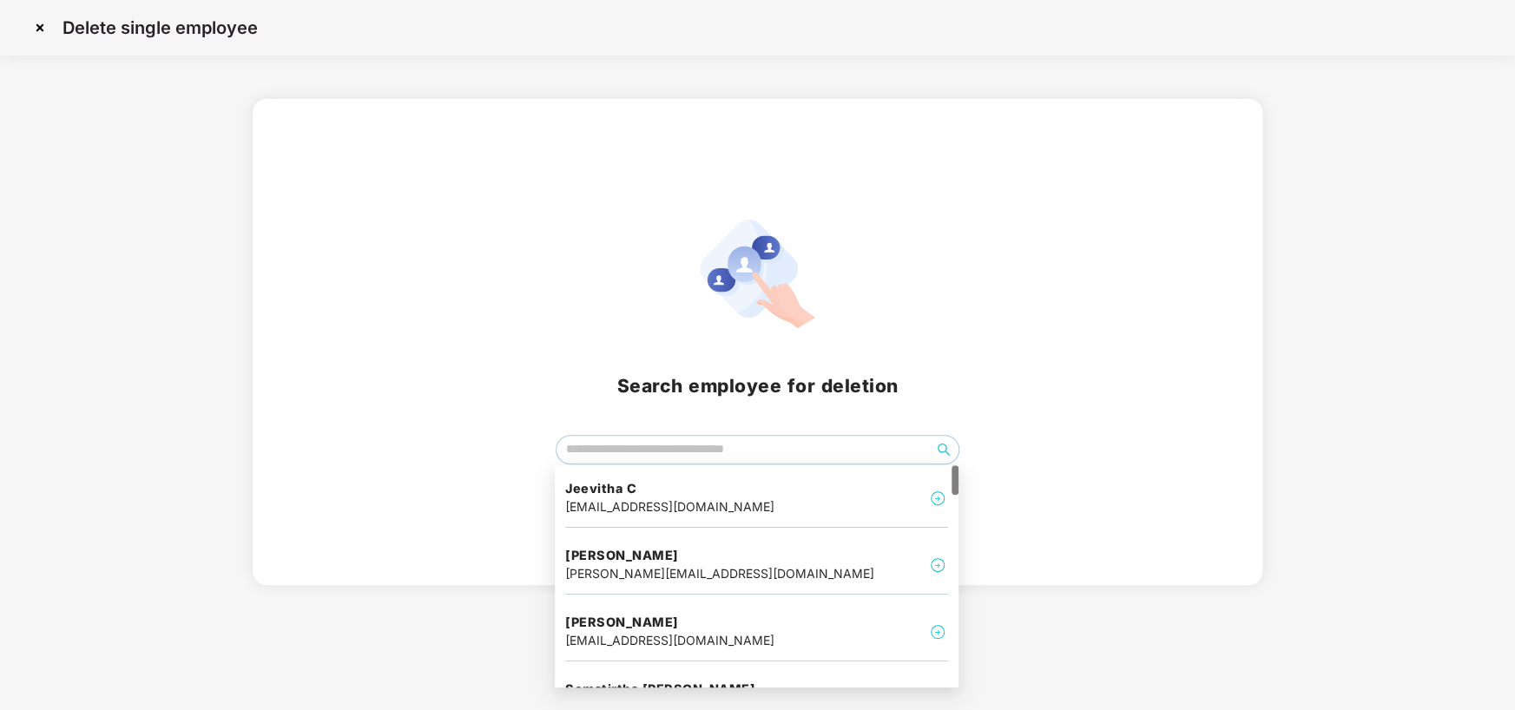
drag, startPoint x: 929, startPoint y: 137, endPoint x: 845, endPoint y: 77, distance: 103.3
click at [929, 131] on div "Search employee for deletion" at bounding box center [757, 342] width 1009 height 486
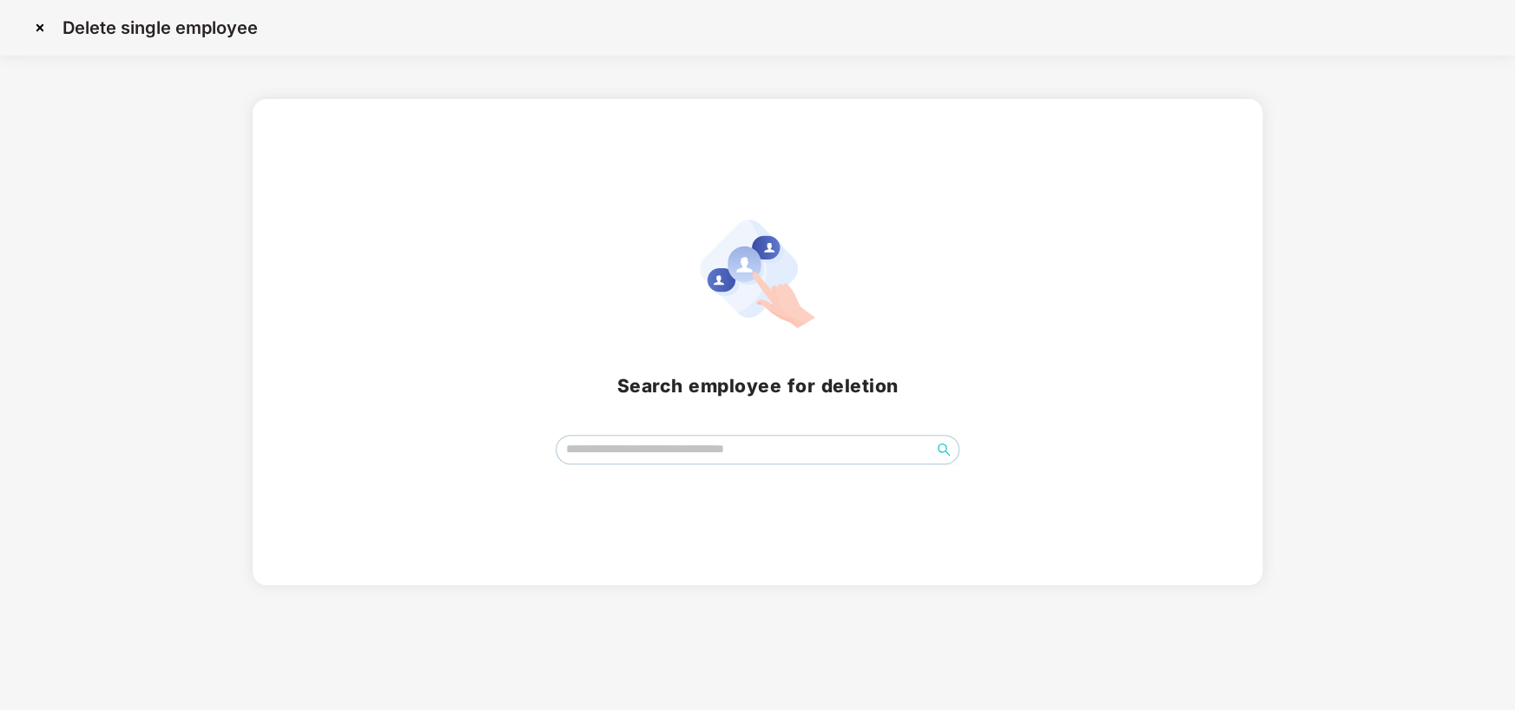
click at [35, 27] on img at bounding box center [40, 28] width 28 height 28
